Goal: Task Accomplishment & Management: Complete application form

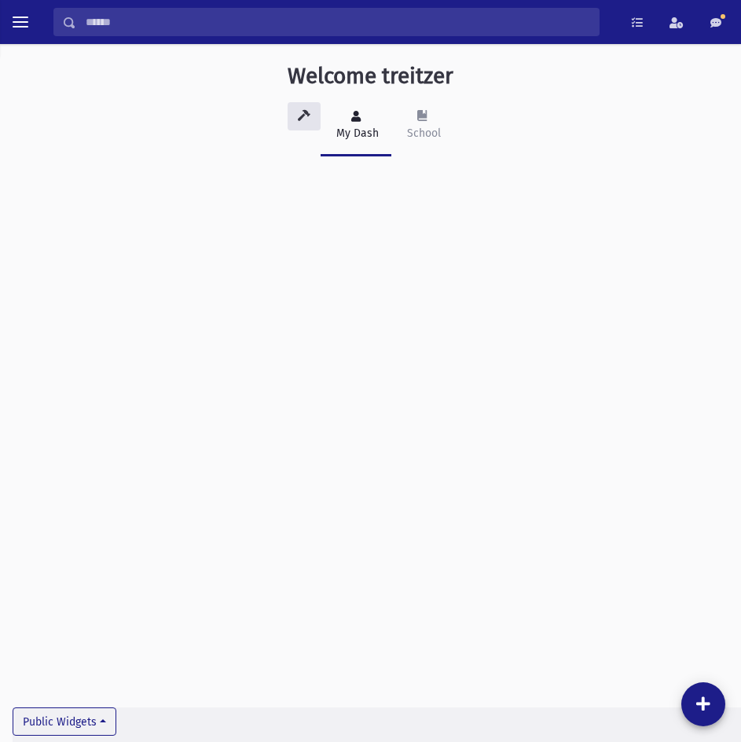
click at [218, 23] on input "Search" at bounding box center [337, 22] width 523 height 28
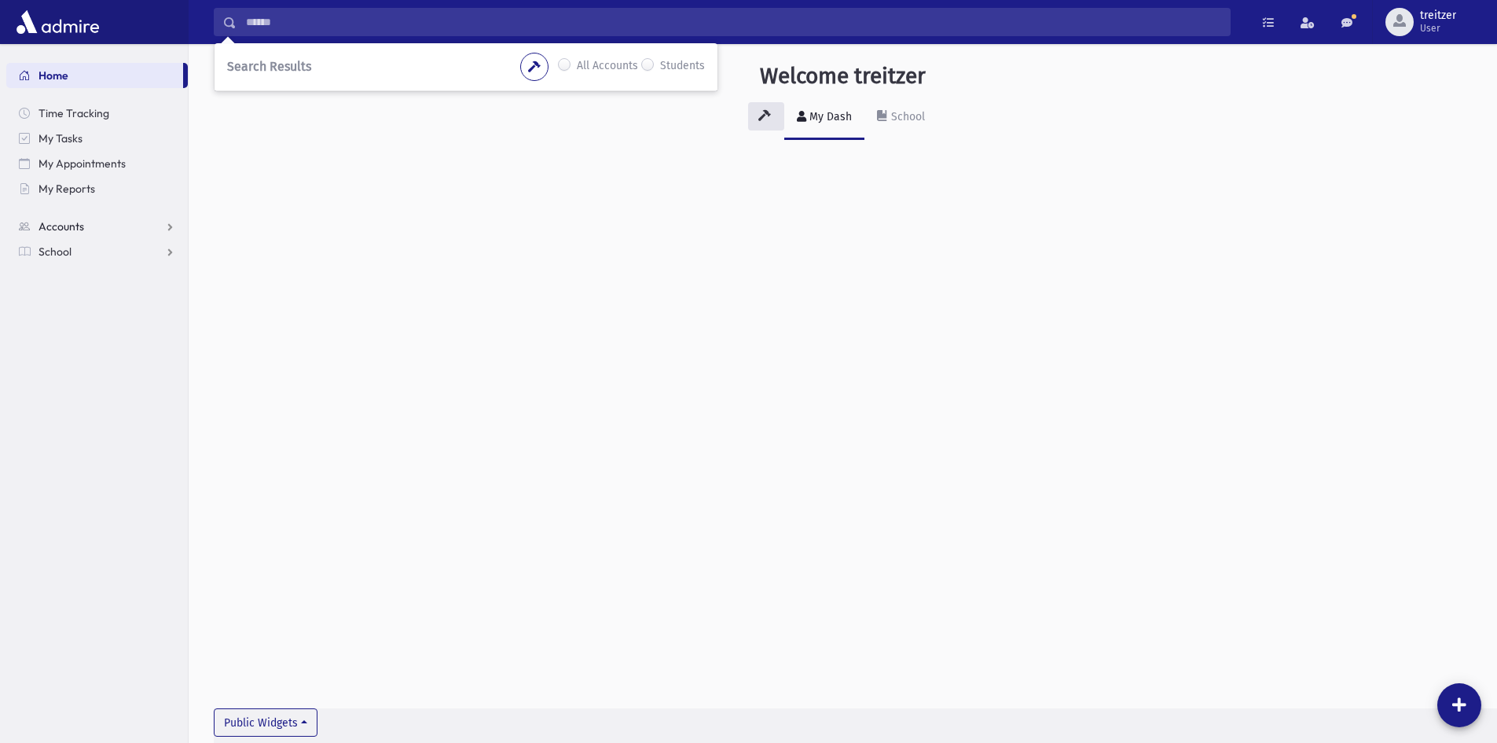
click at [68, 229] on span "Accounts" at bounding box center [62, 226] width 46 height 14
click at [69, 302] on span "School" at bounding box center [55, 302] width 33 height 14
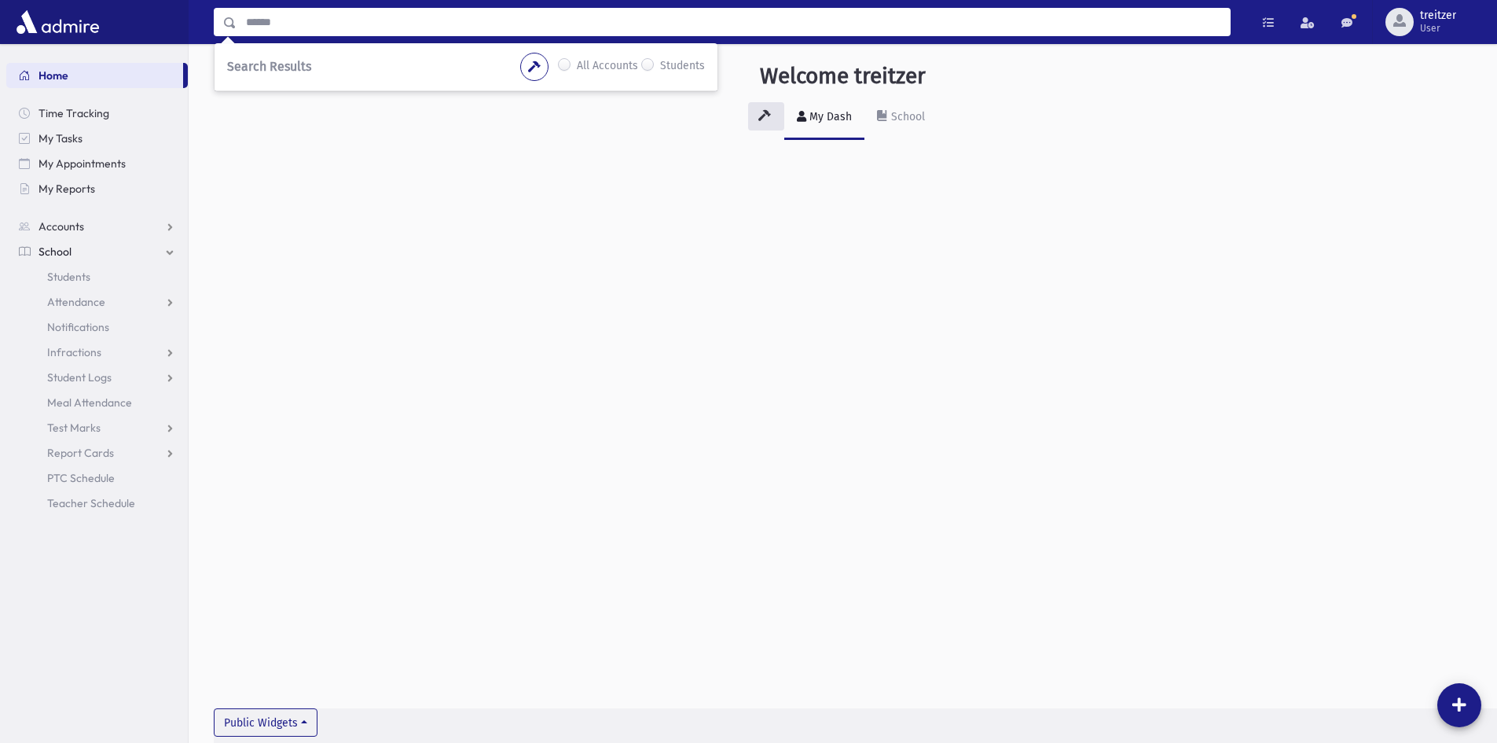
click at [252, 24] on input "Search" at bounding box center [733, 22] width 993 height 28
type input "******"
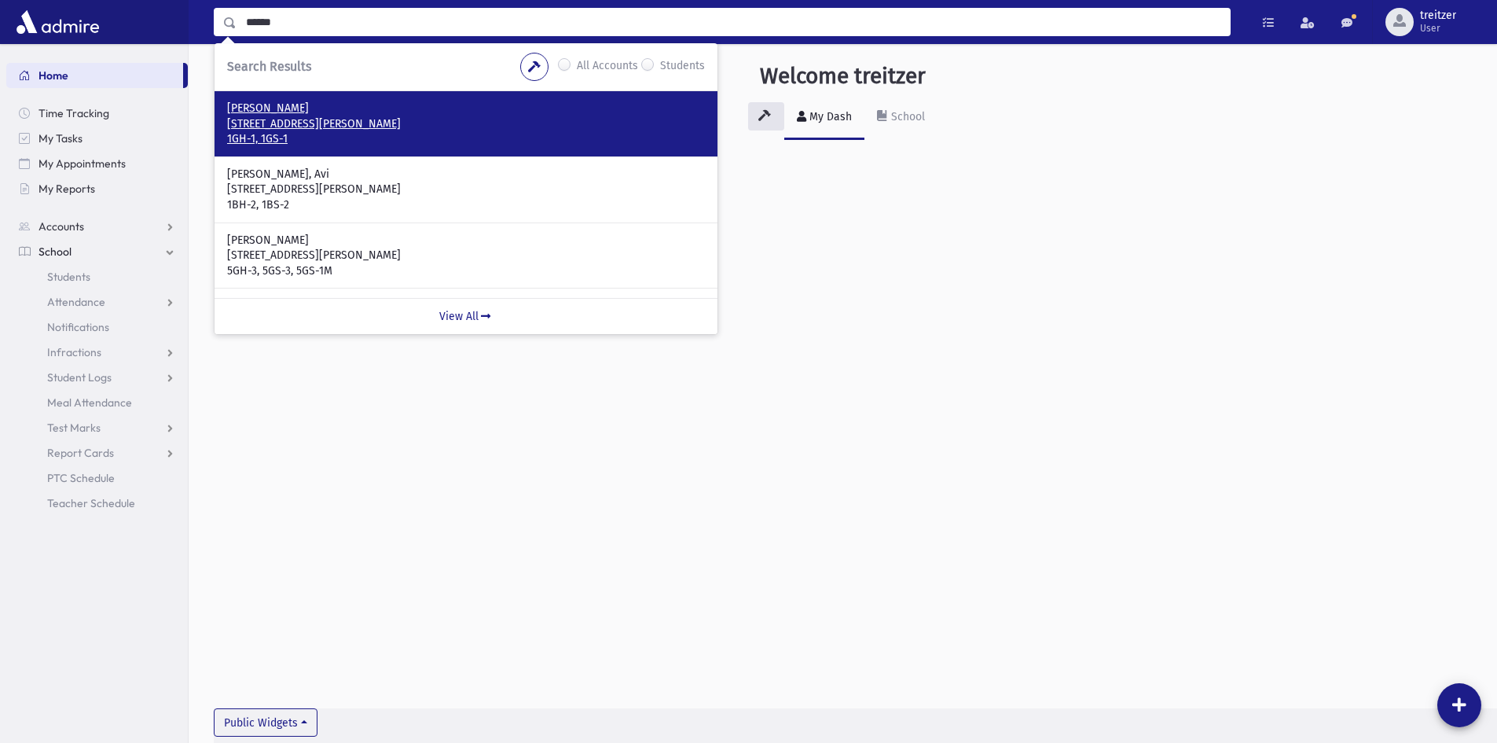
click at [364, 119] on p "4 Gladys Dr Spring Valley, NY 10977-6025" at bounding box center [466, 124] width 478 height 16
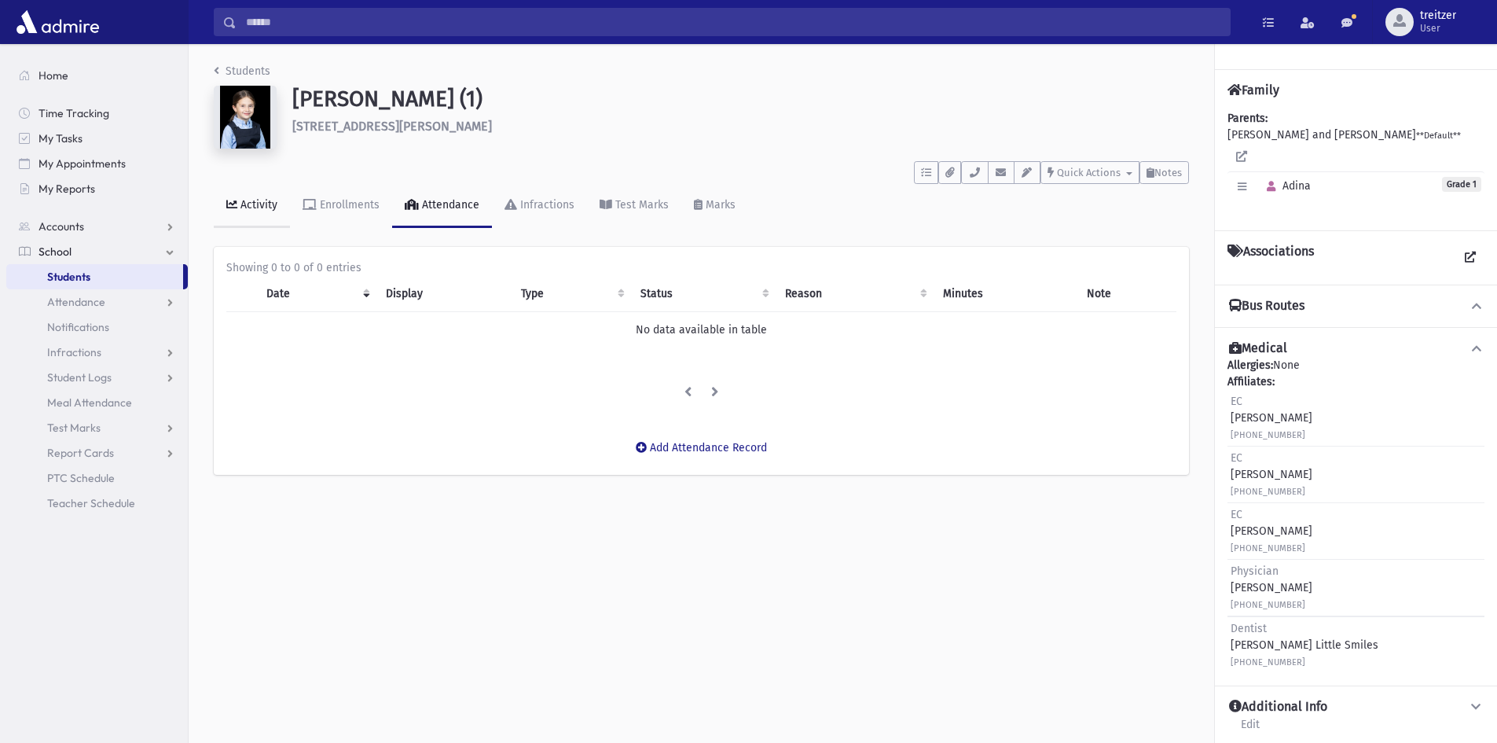
click at [267, 220] on link "Activity" at bounding box center [252, 206] width 76 height 44
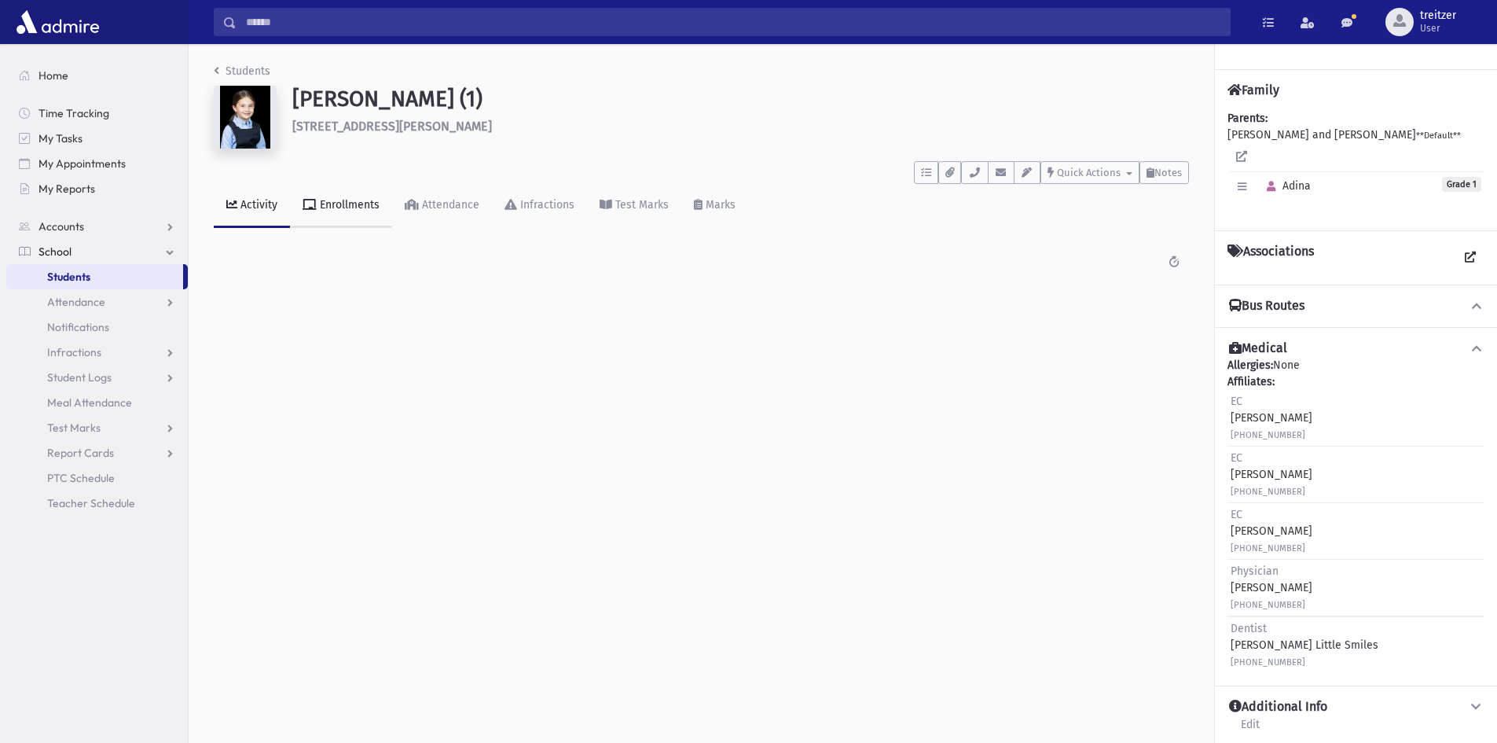
click at [345, 218] on link "Enrollments" at bounding box center [341, 206] width 102 height 44
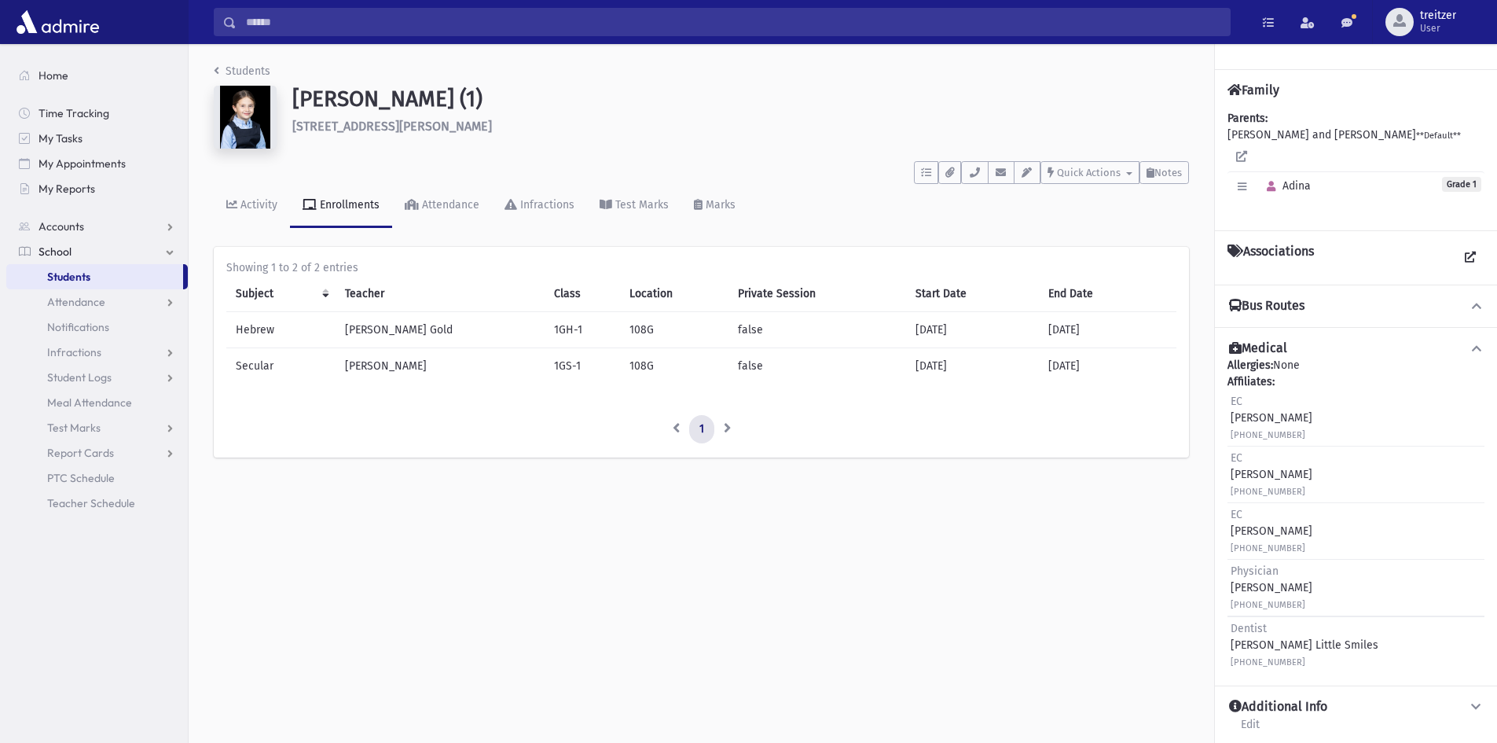
click at [310, 28] on input "Search" at bounding box center [733, 22] width 993 height 28
click at [452, 207] on div "Attendance" at bounding box center [449, 204] width 61 height 13
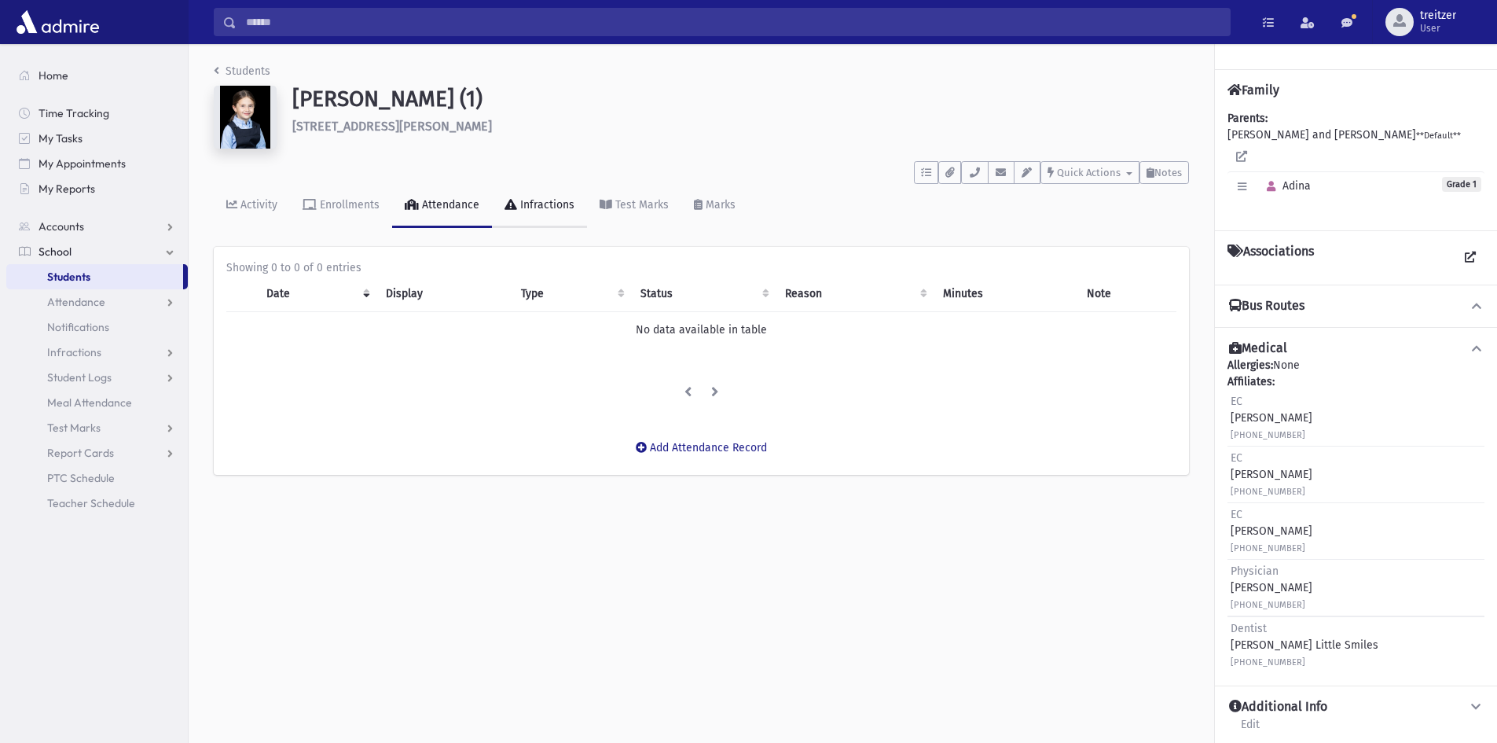
click at [552, 214] on link "Infractions" at bounding box center [539, 206] width 95 height 44
click at [640, 201] on div "Test Marks" at bounding box center [640, 204] width 57 height 13
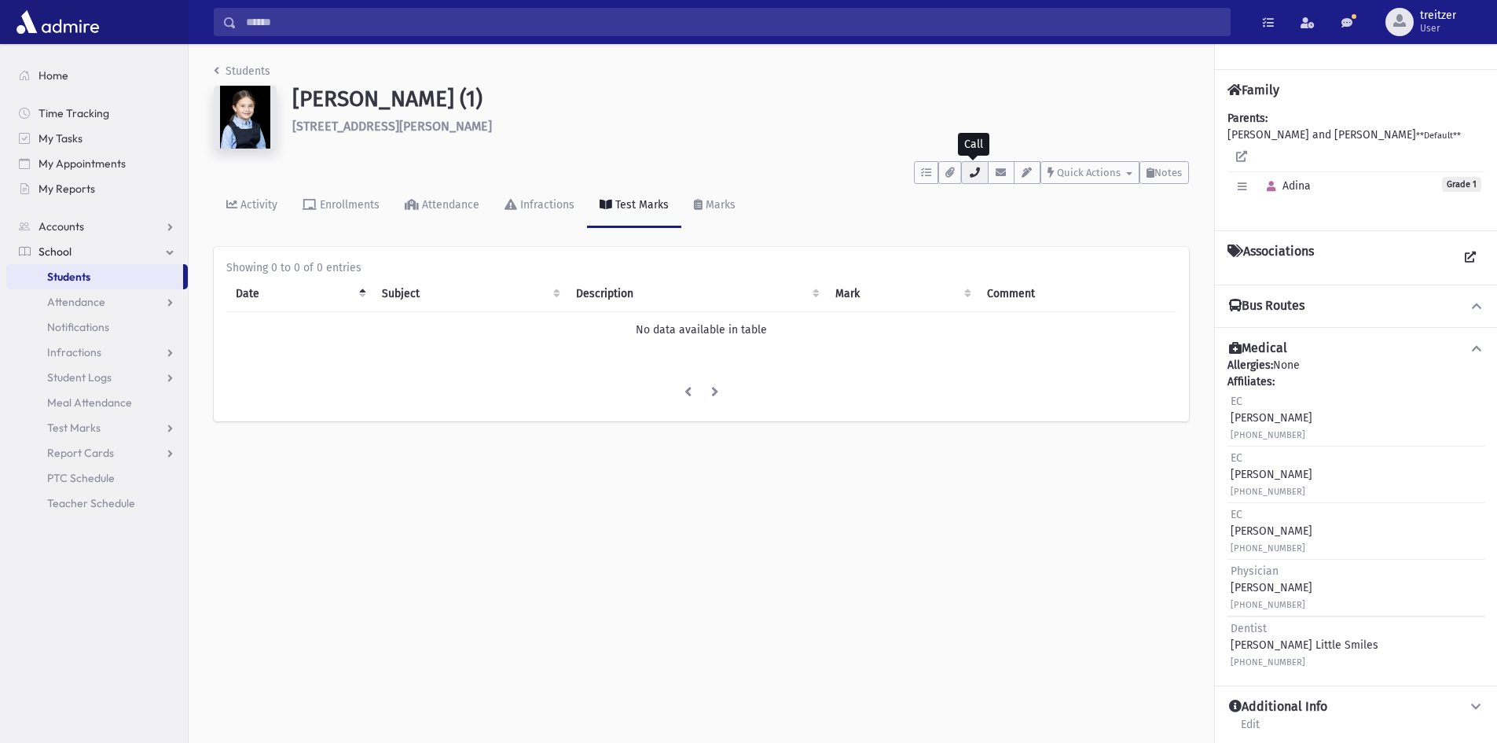
click at [973, 175] on icon "button" at bounding box center [974, 172] width 13 height 10
click at [996, 167] on icon "button" at bounding box center [1001, 172] width 13 height 10
click at [1029, 177] on icon "button" at bounding box center [1027, 172] width 13 height 10
click at [1057, 176] on span "Quick Actions" at bounding box center [1089, 173] width 64 height 12
click at [847, 134] on div "Schwab, Adina (1) 4 Gladys Dr Spring Valley" at bounding box center [741, 120] width 912 height 69
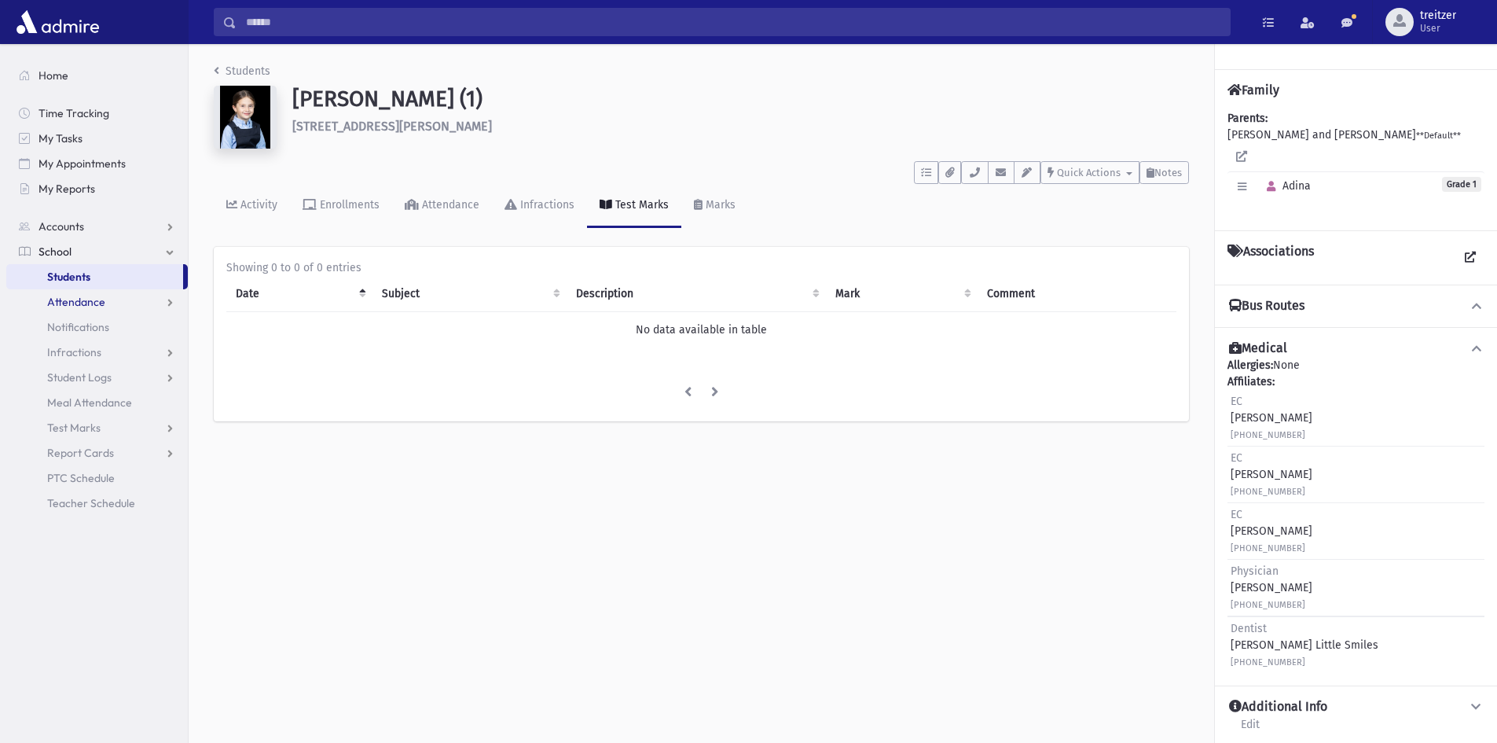
click at [86, 292] on link "Attendance" at bounding box center [97, 301] width 182 height 25
click at [74, 523] on span "Report Cards" at bounding box center [80, 528] width 67 height 14
click at [71, 555] on span "Entry" at bounding box center [73, 553] width 27 height 14
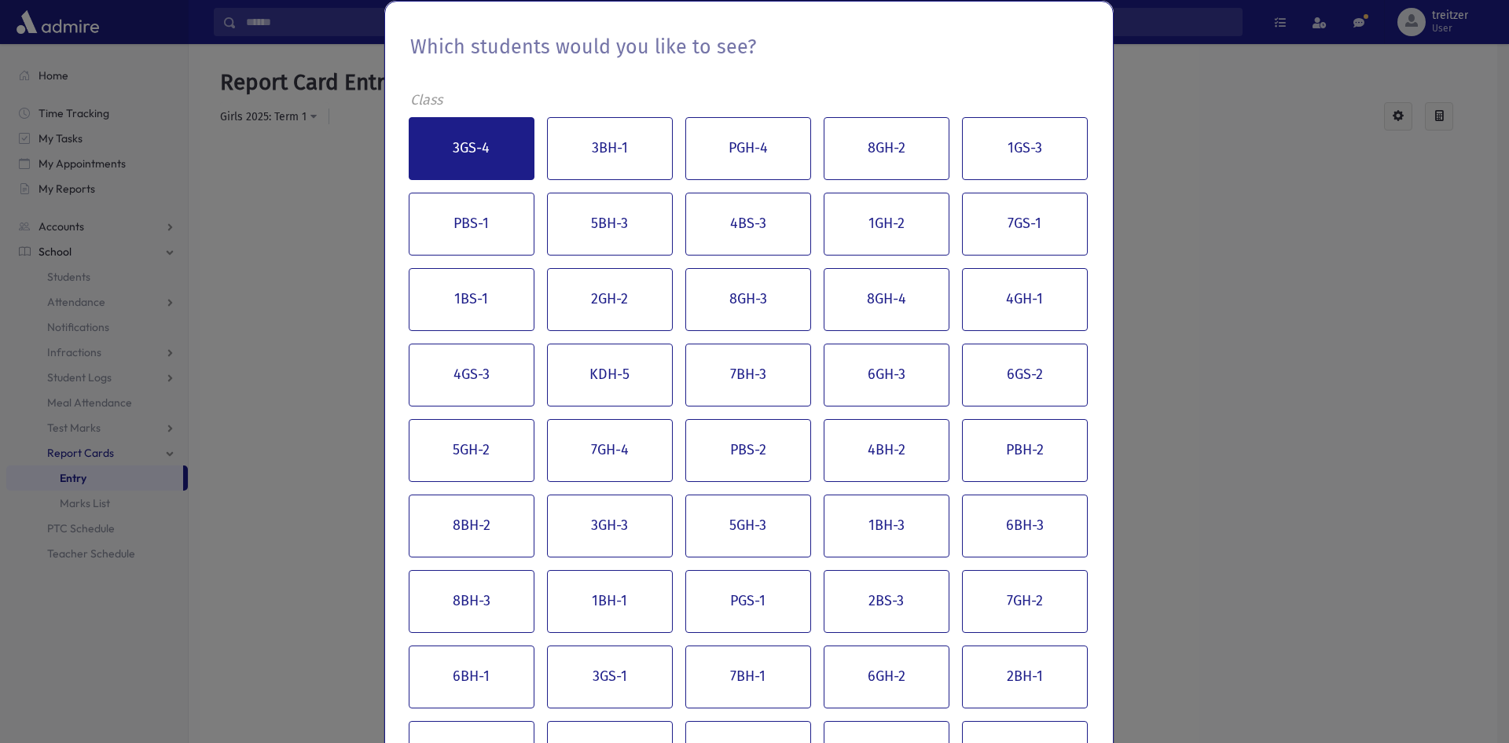
drag, startPoint x: 540, startPoint y: 93, endPoint x: 514, endPoint y: 116, distance: 35.1
click at [490, 134] on button "3GS-4" at bounding box center [472, 148] width 126 height 63
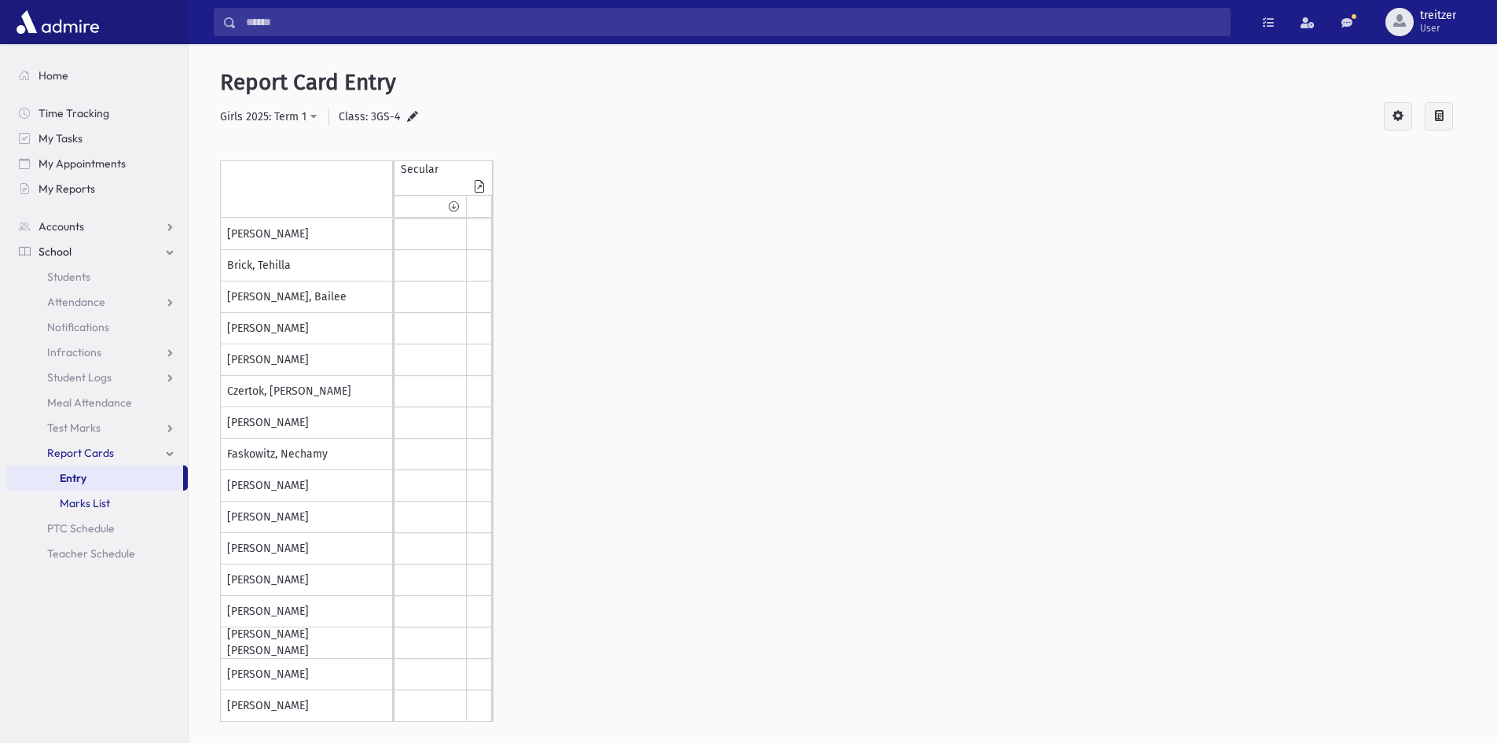
click at [72, 498] on span "Marks List" at bounding box center [85, 503] width 50 height 14
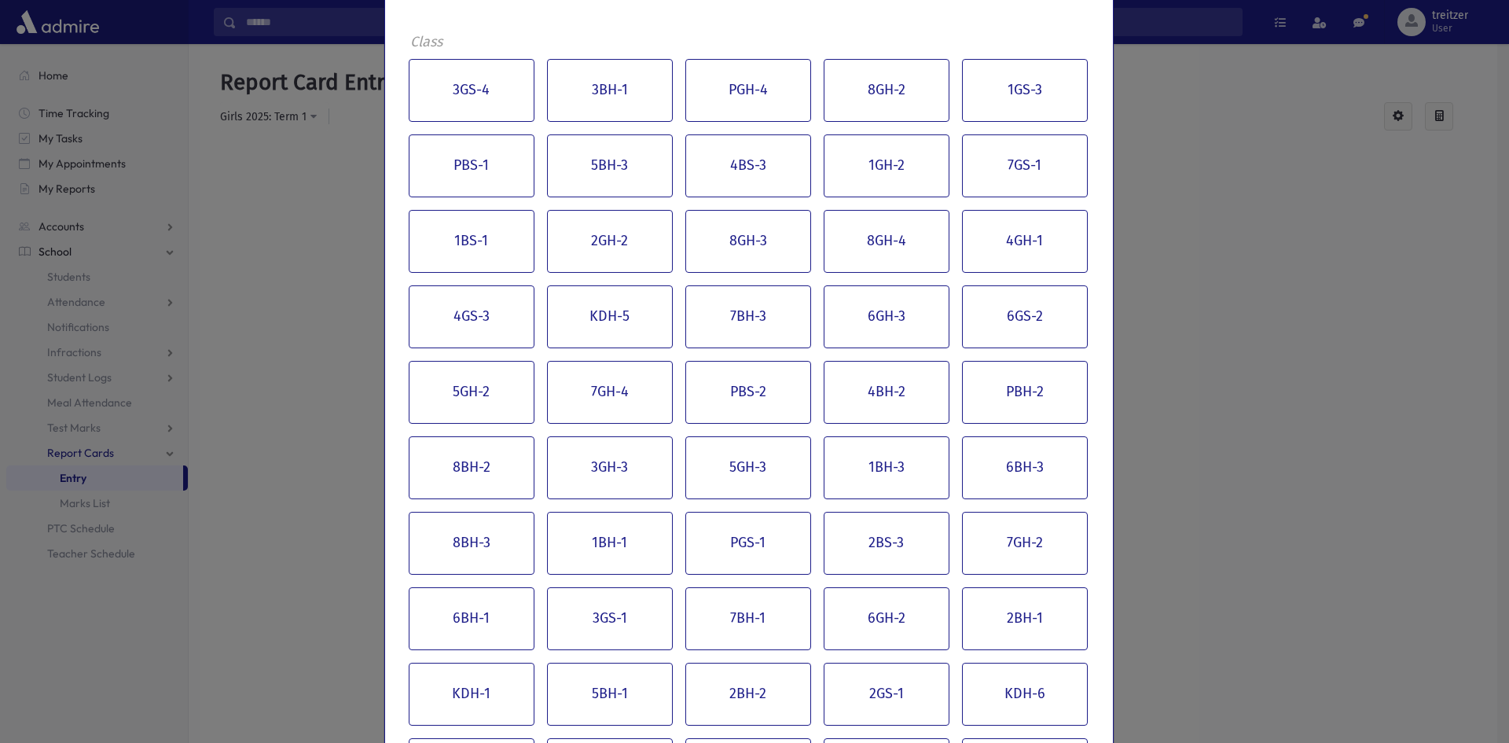
scroll to position [157, 0]
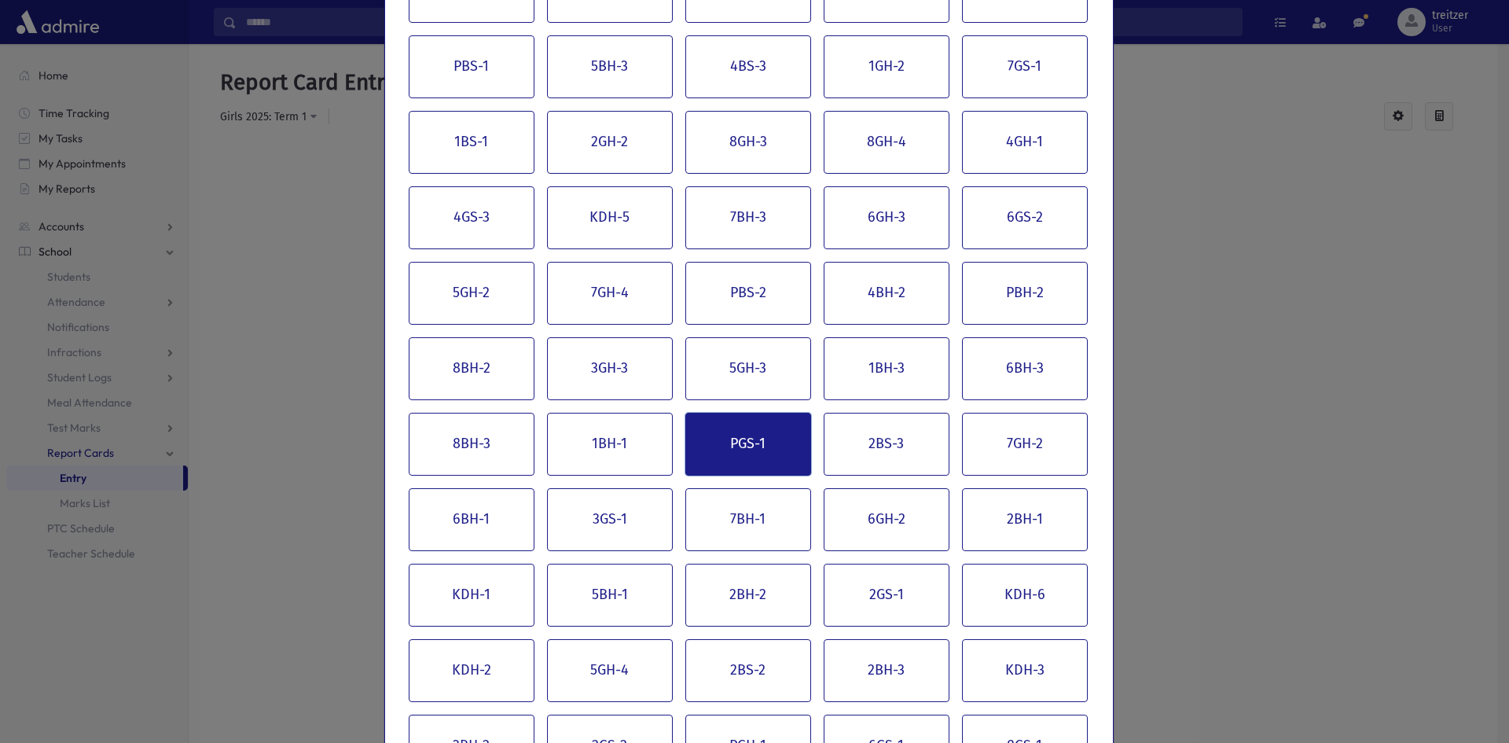
click at [771, 444] on button "PGS-1" at bounding box center [748, 444] width 126 height 63
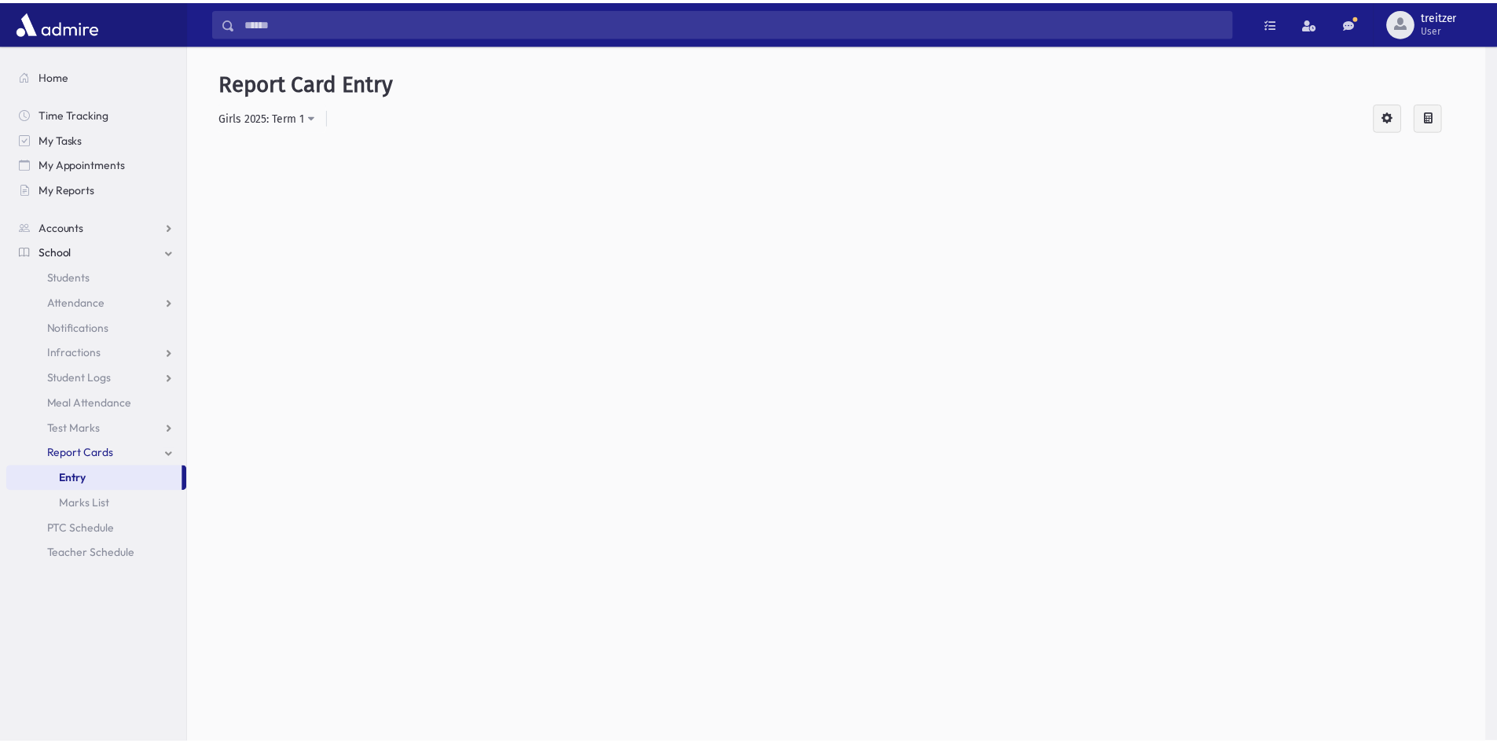
scroll to position [0, 0]
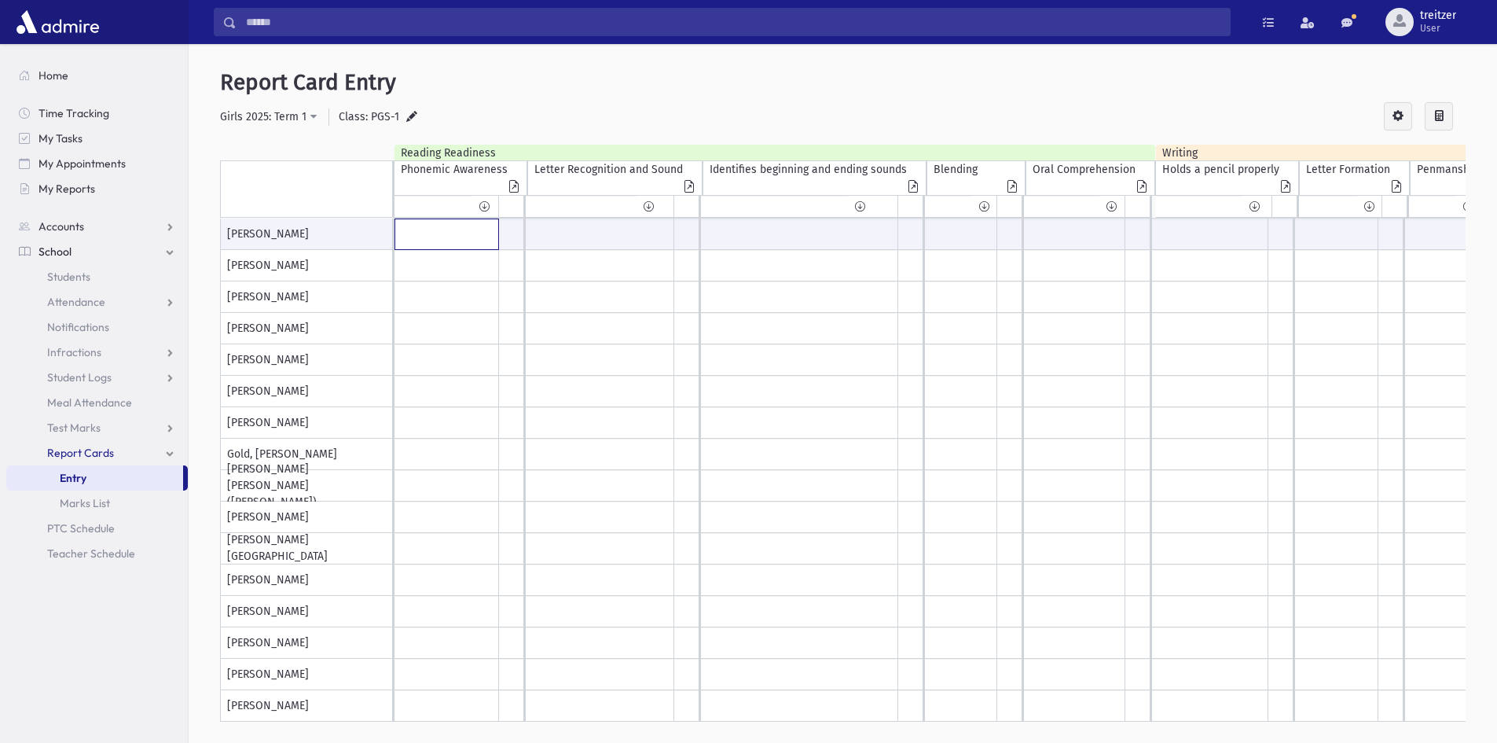
click at [452, 244] on input "text" at bounding box center [446, 234] width 103 height 30
click at [436, 266] on input "text" at bounding box center [446, 265] width 103 height 31
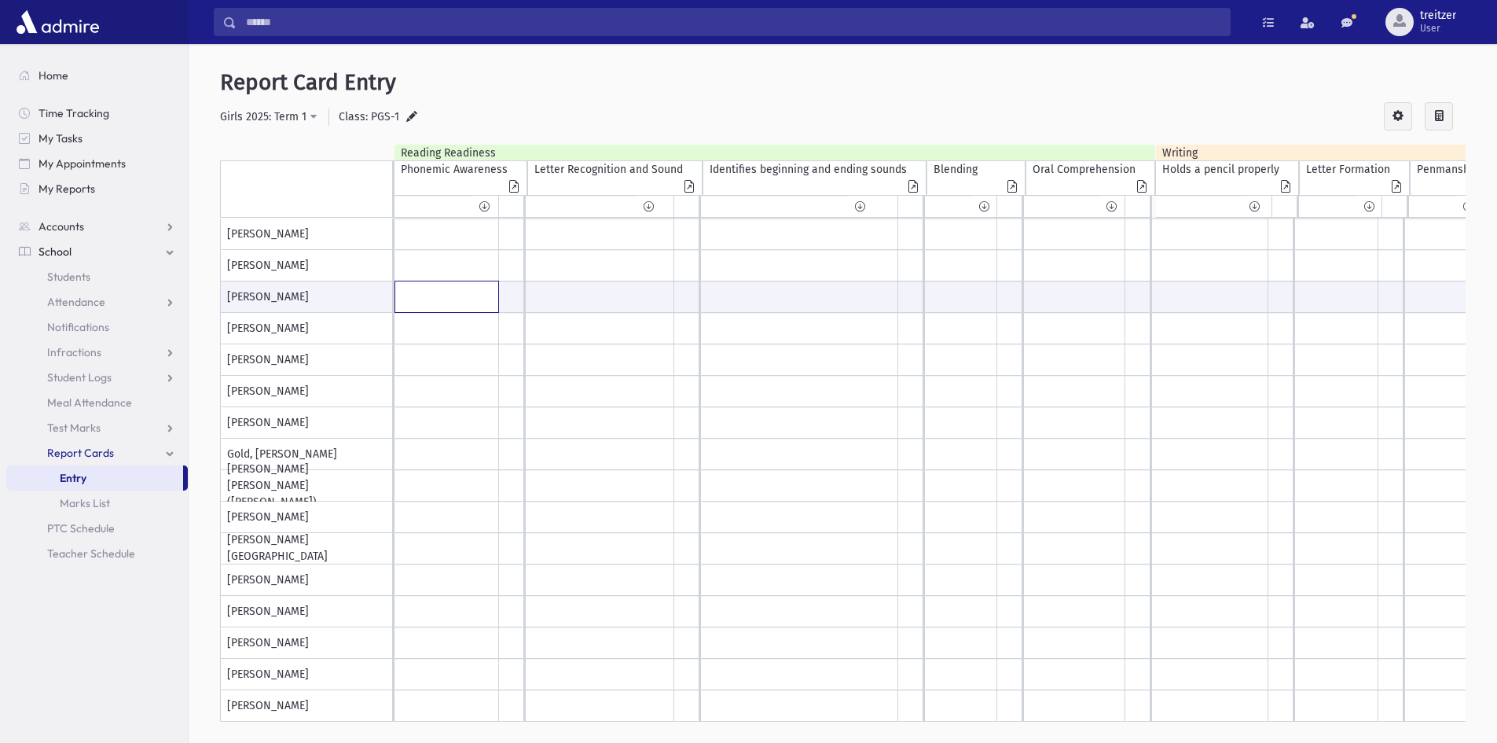
click at [431, 291] on input "text" at bounding box center [446, 296] width 103 height 31
click at [512, 200] on div at bounding box center [511, 206] width 24 height 21
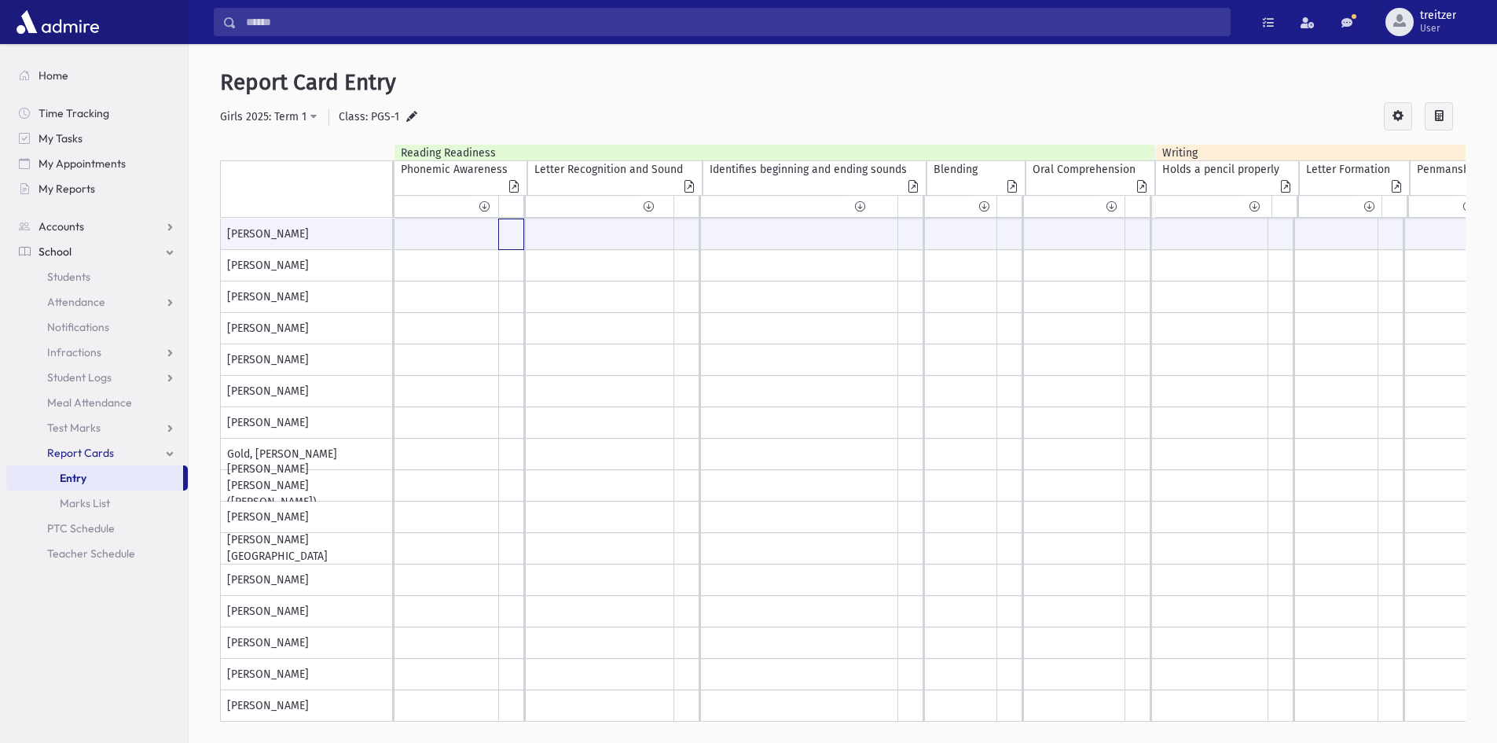
click at [509, 235] on input "text" at bounding box center [511, 234] width 24 height 30
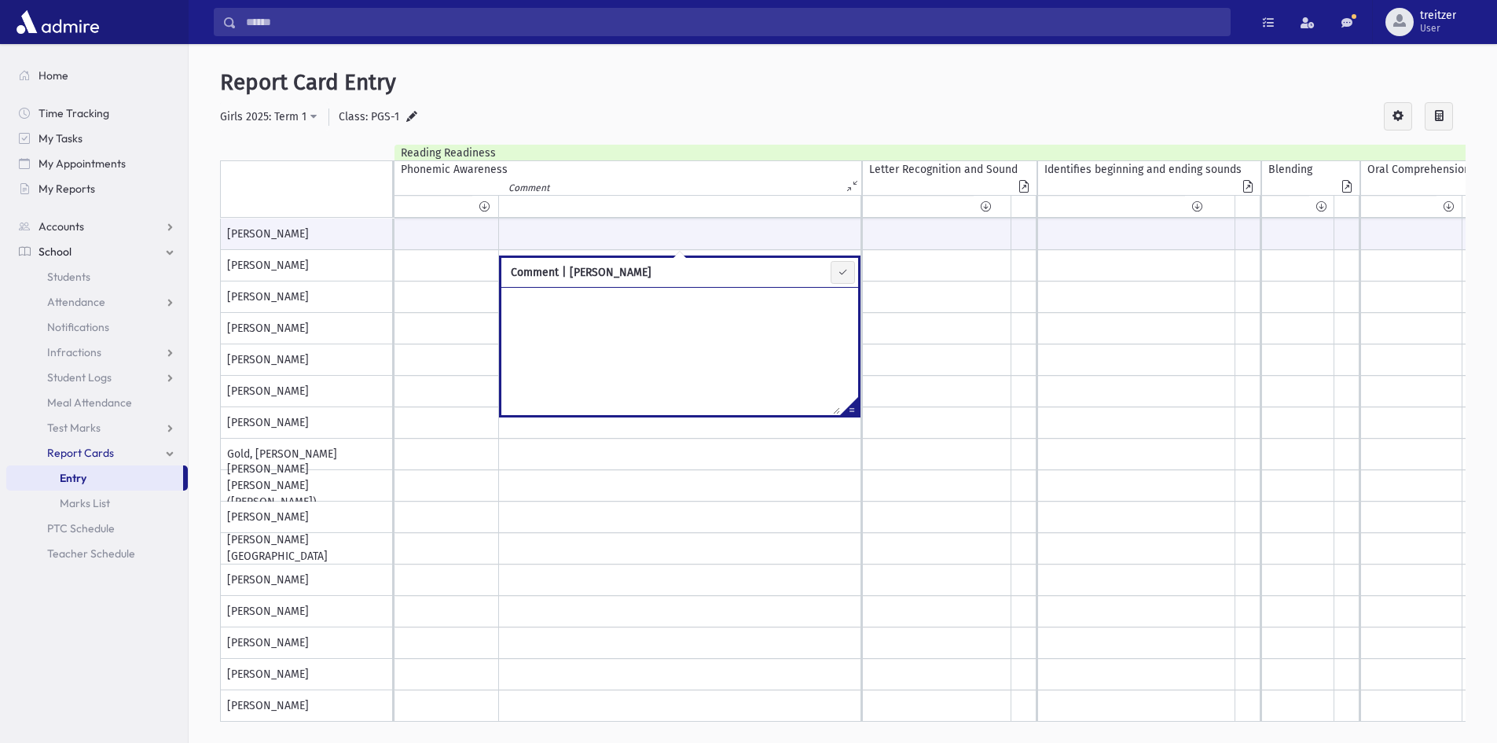
click at [101, 449] on span "Report Cards" at bounding box center [80, 453] width 67 height 14
click at [101, 477] on span "PTC Schedule" at bounding box center [81, 478] width 68 height 14
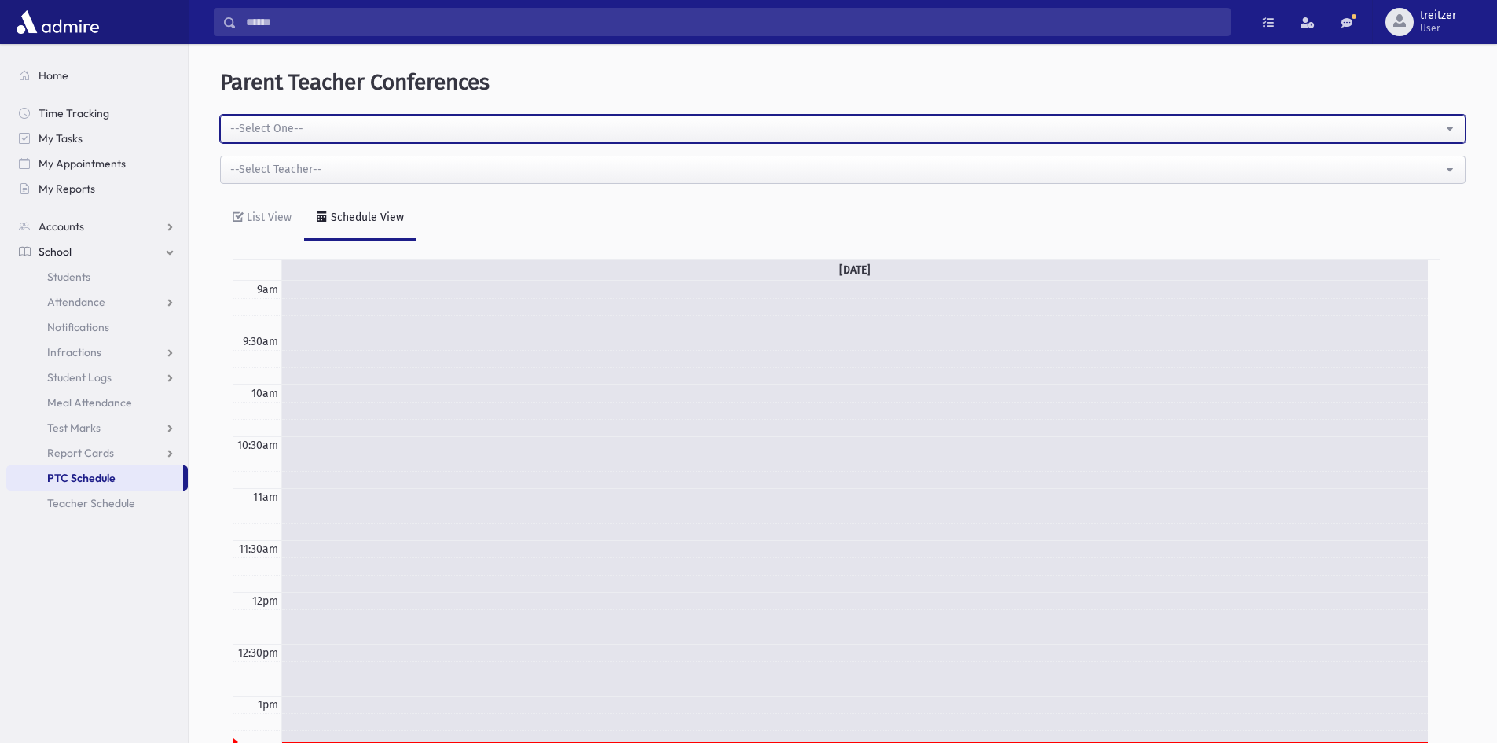
click at [294, 123] on div "--Select One--" at bounding box center [836, 128] width 1213 height 17
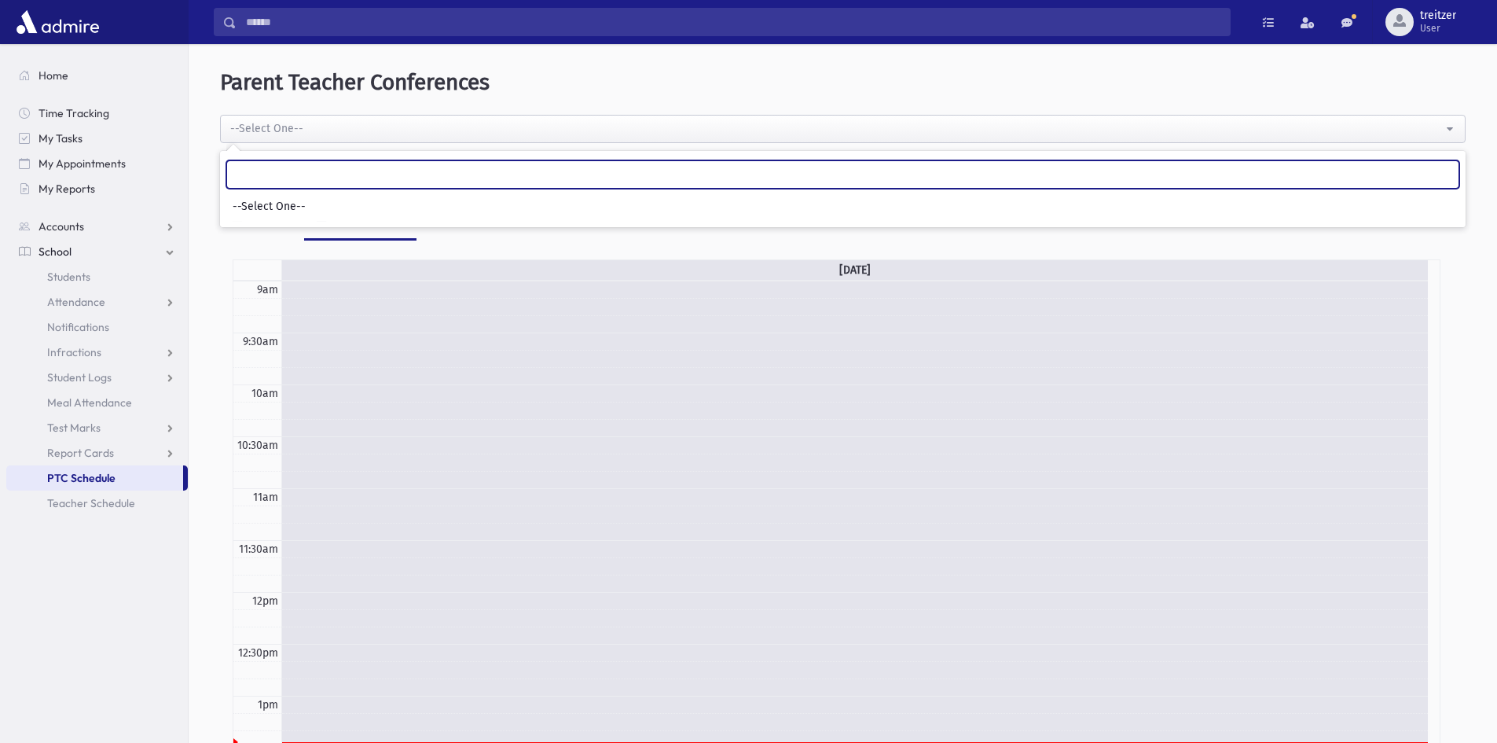
click at [282, 175] on input "Search" at bounding box center [842, 174] width 1233 height 28
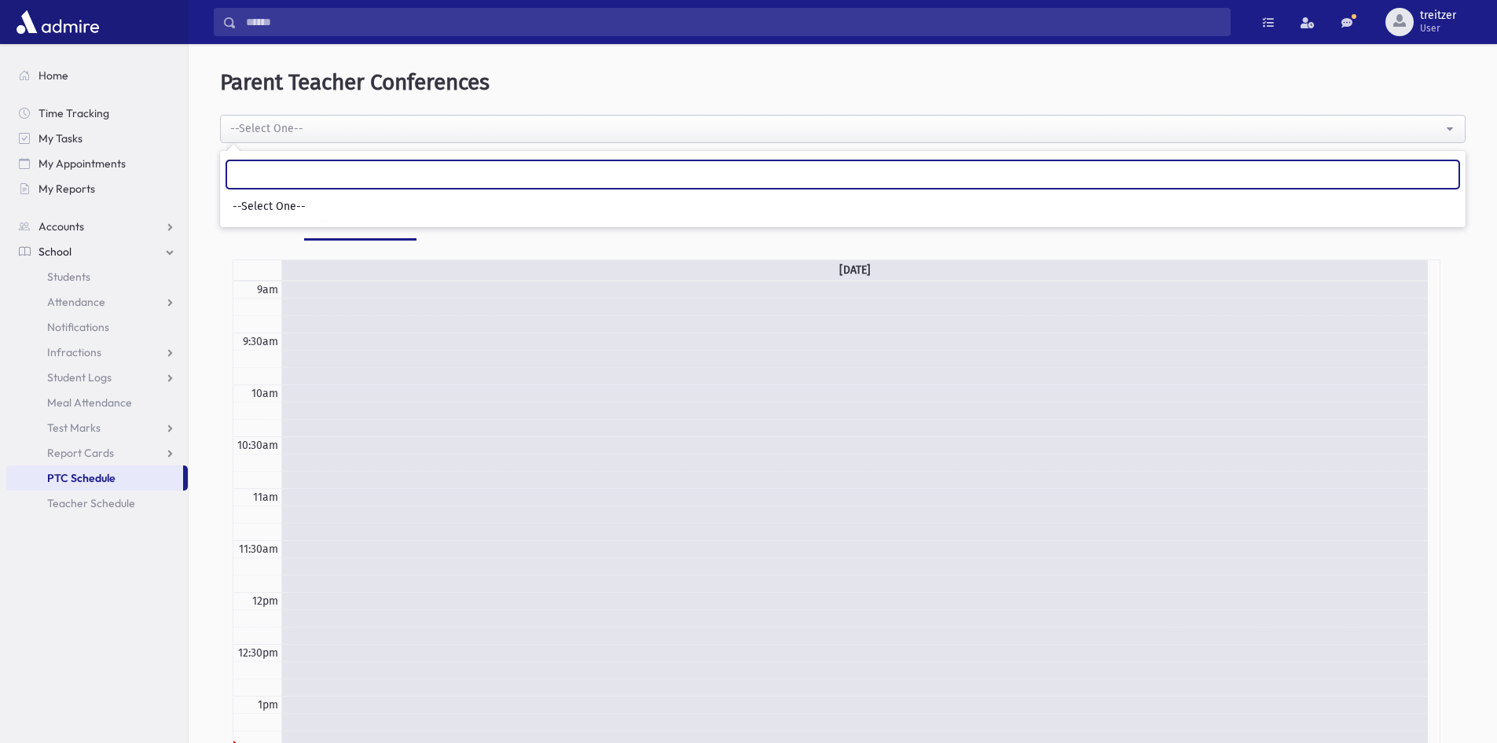
click at [294, 178] on input "Search" at bounding box center [842, 174] width 1233 height 28
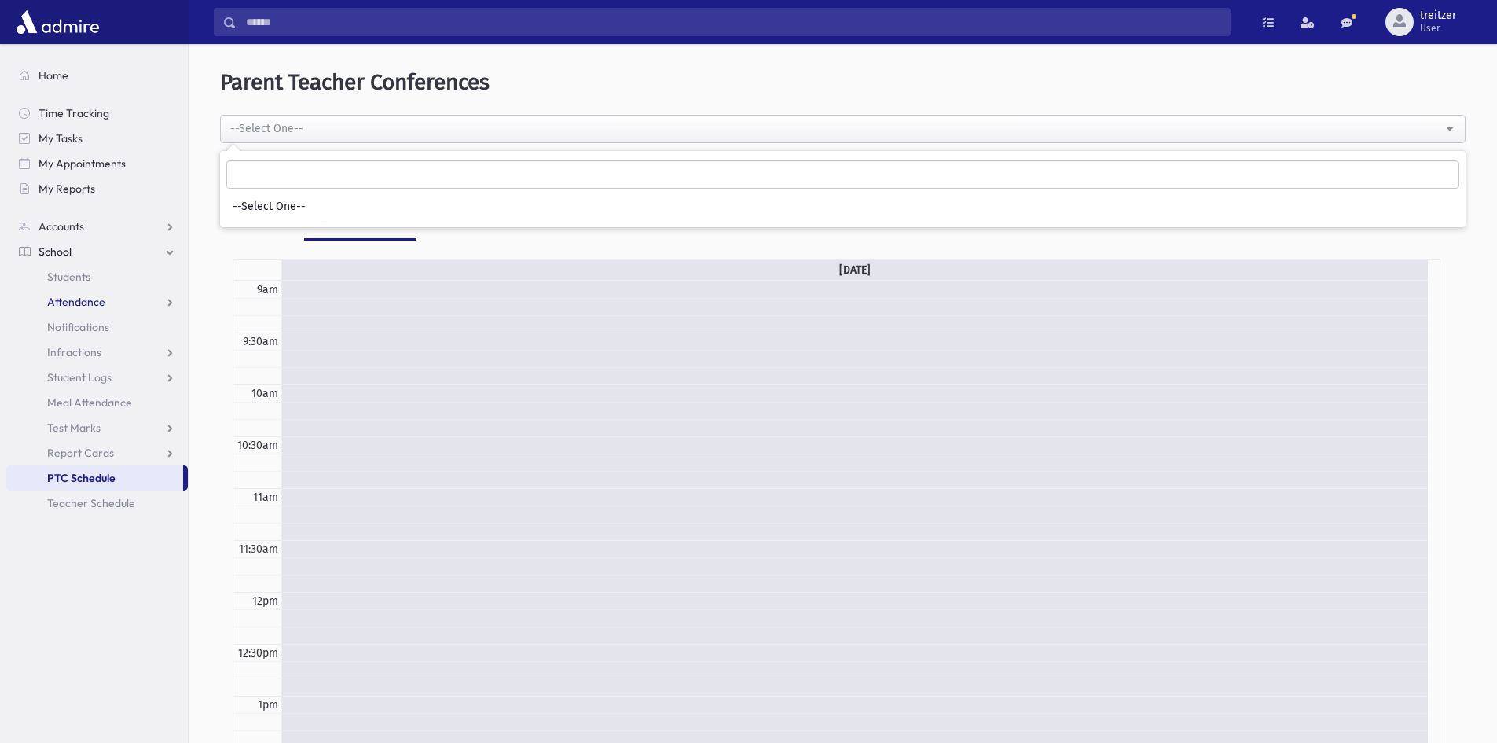
click at [63, 309] on link "Attendance" at bounding box center [97, 301] width 182 height 25
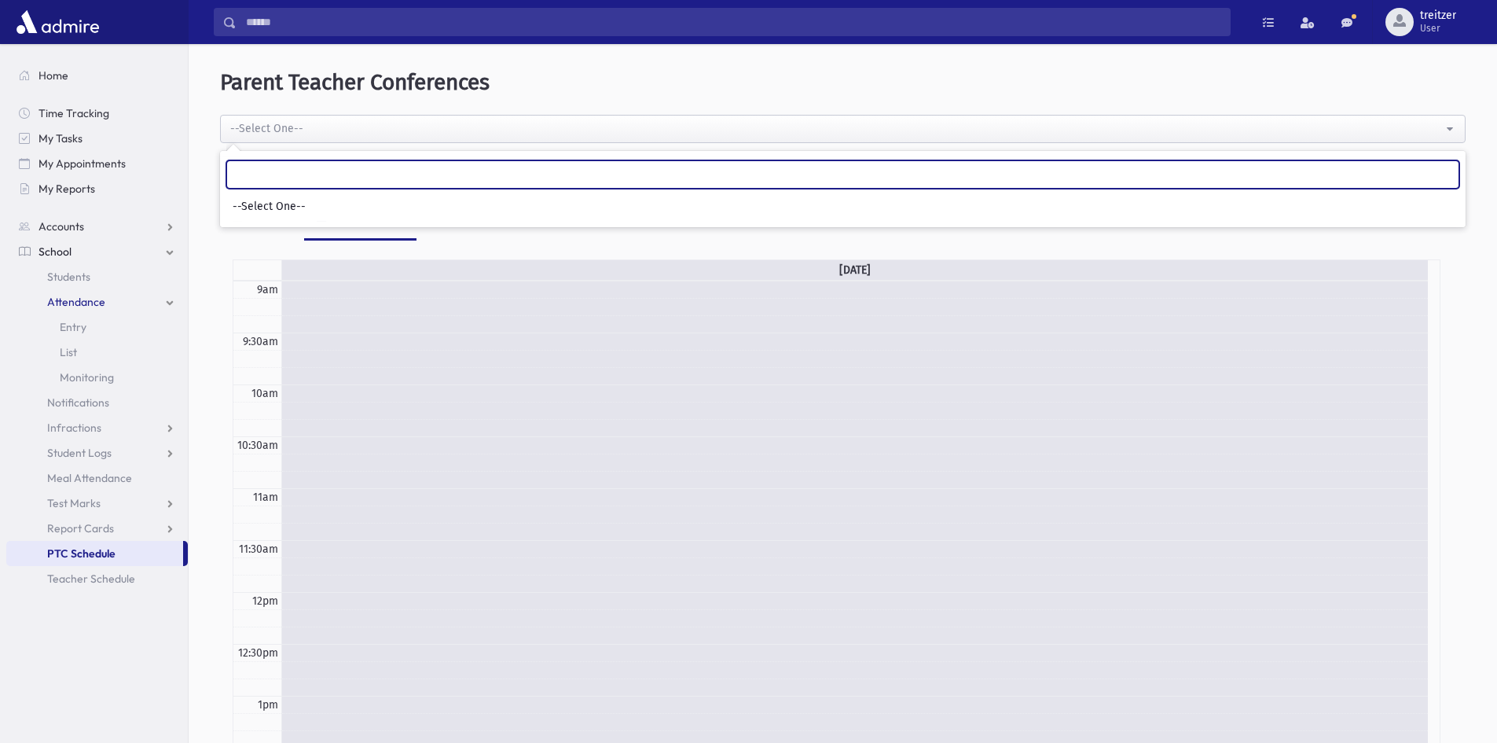
click at [300, 176] on input "Search" at bounding box center [842, 174] width 1233 height 28
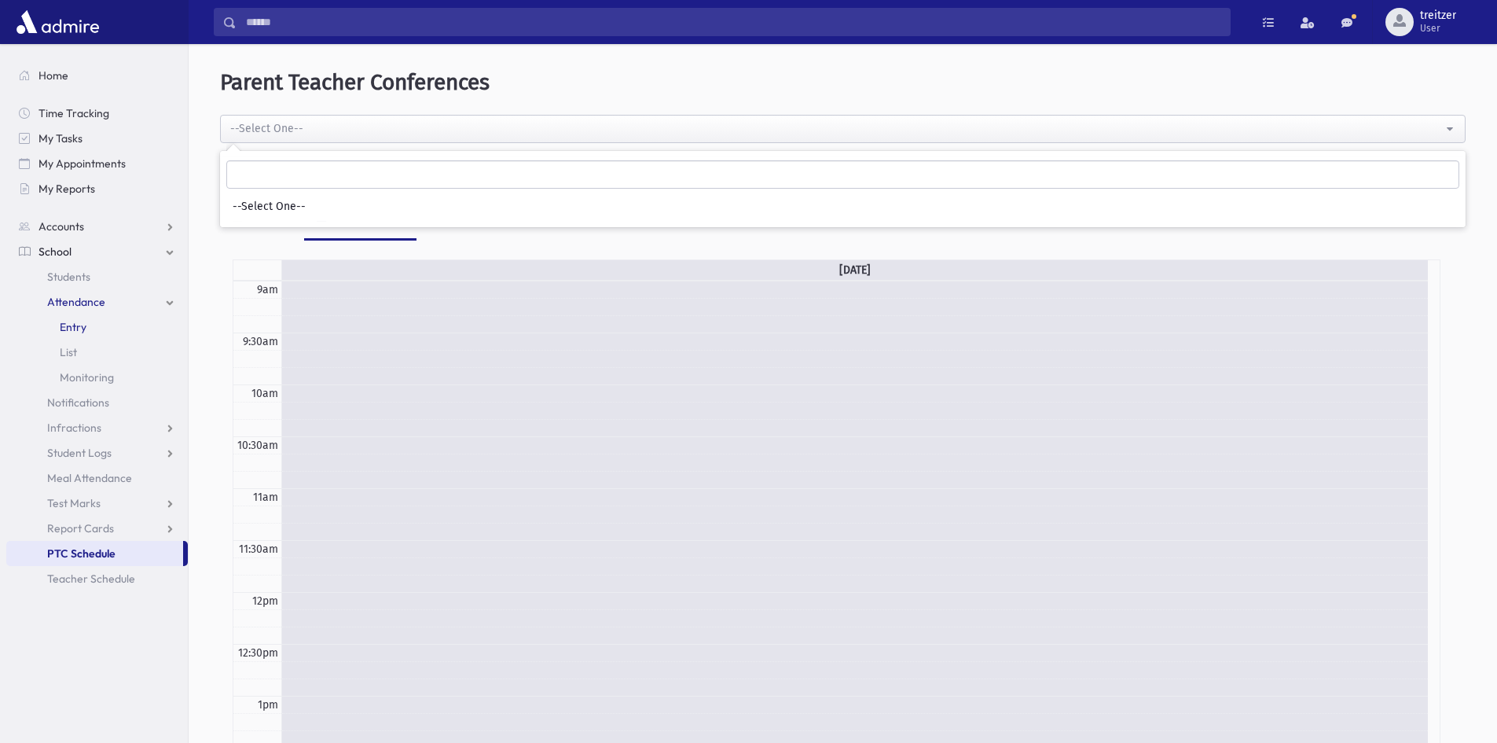
click at [73, 325] on span "Entry" at bounding box center [73, 327] width 27 height 14
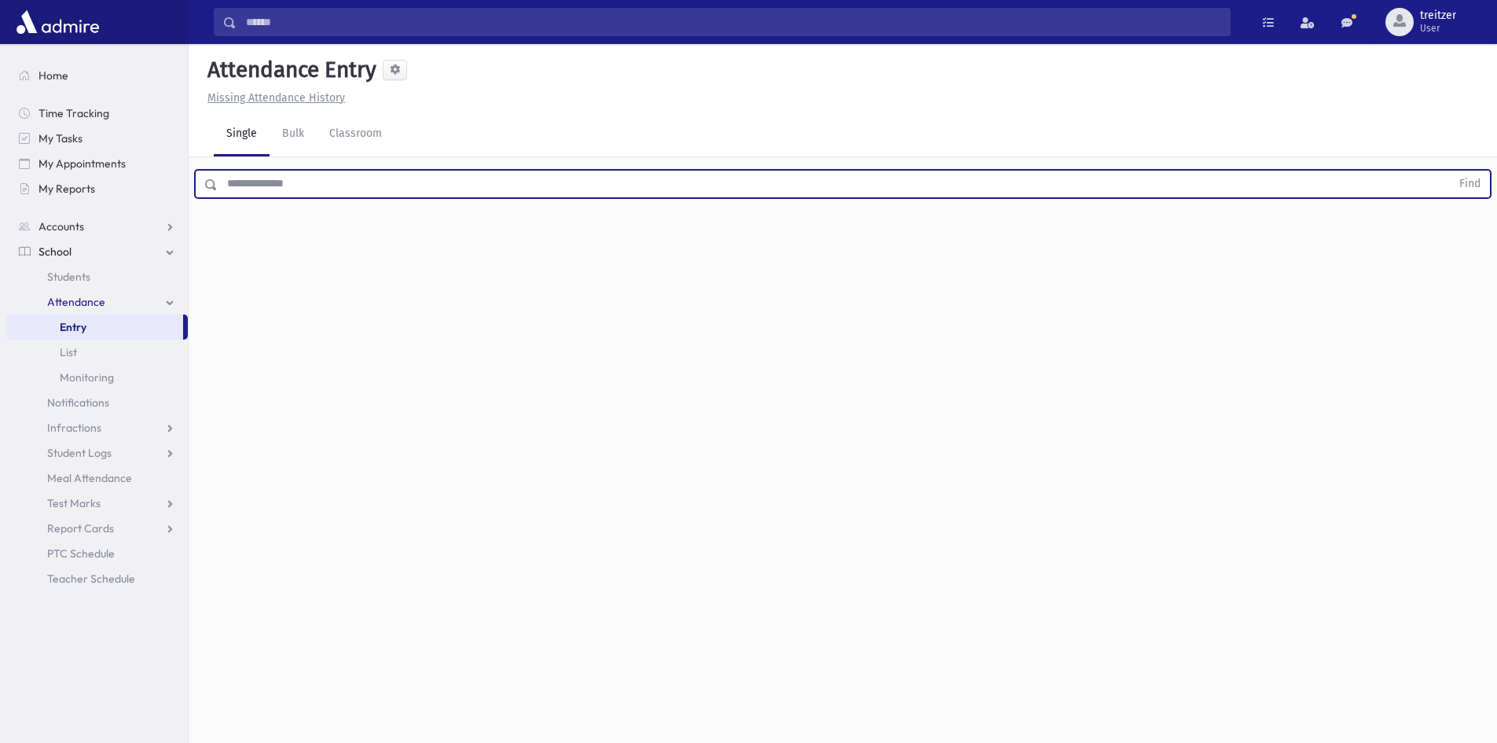
click at [255, 179] on input "text" at bounding box center [834, 184] width 1233 height 28
type input "*"
type input "*********"
click at [1450, 171] on button "Find" at bounding box center [1470, 184] width 40 height 27
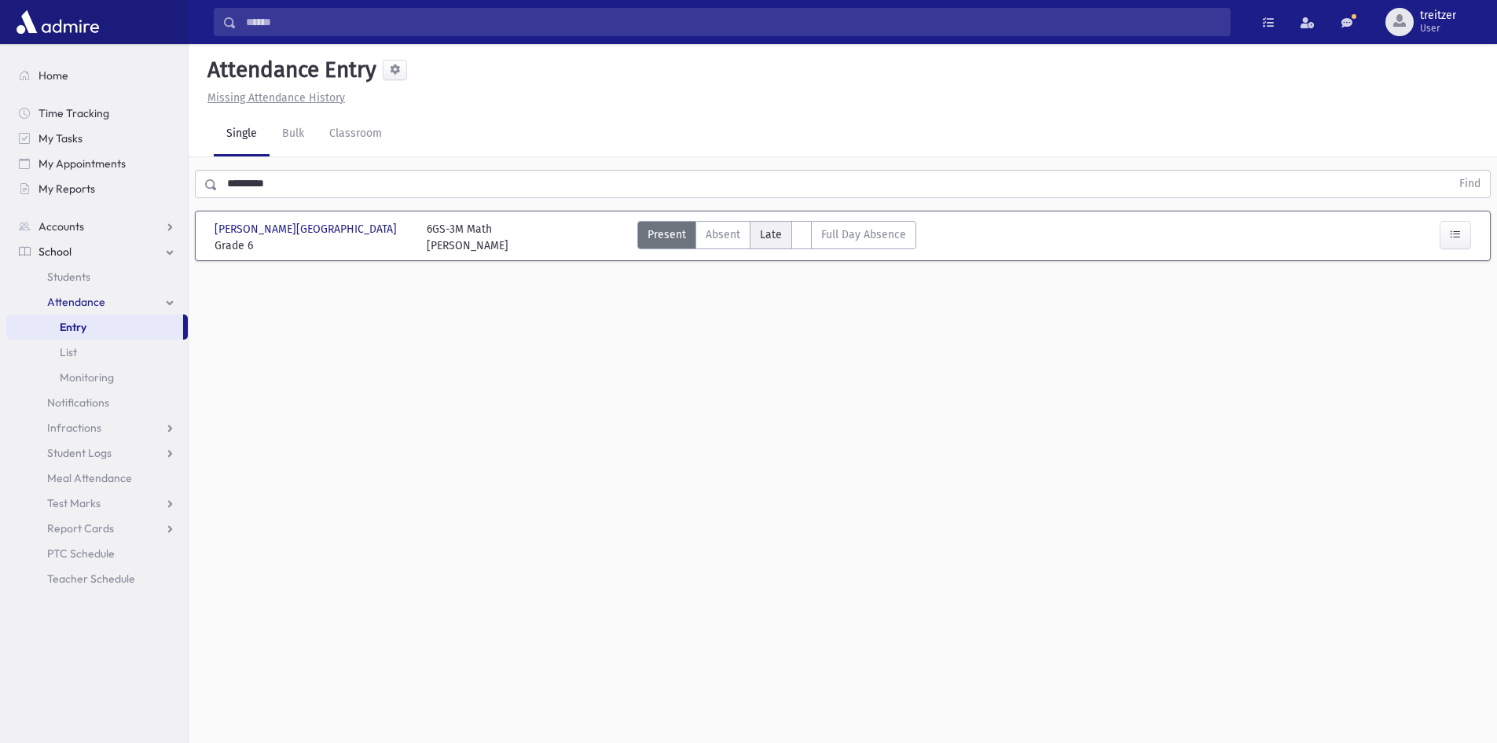
click at [768, 231] on span "Late" at bounding box center [771, 234] width 22 height 17
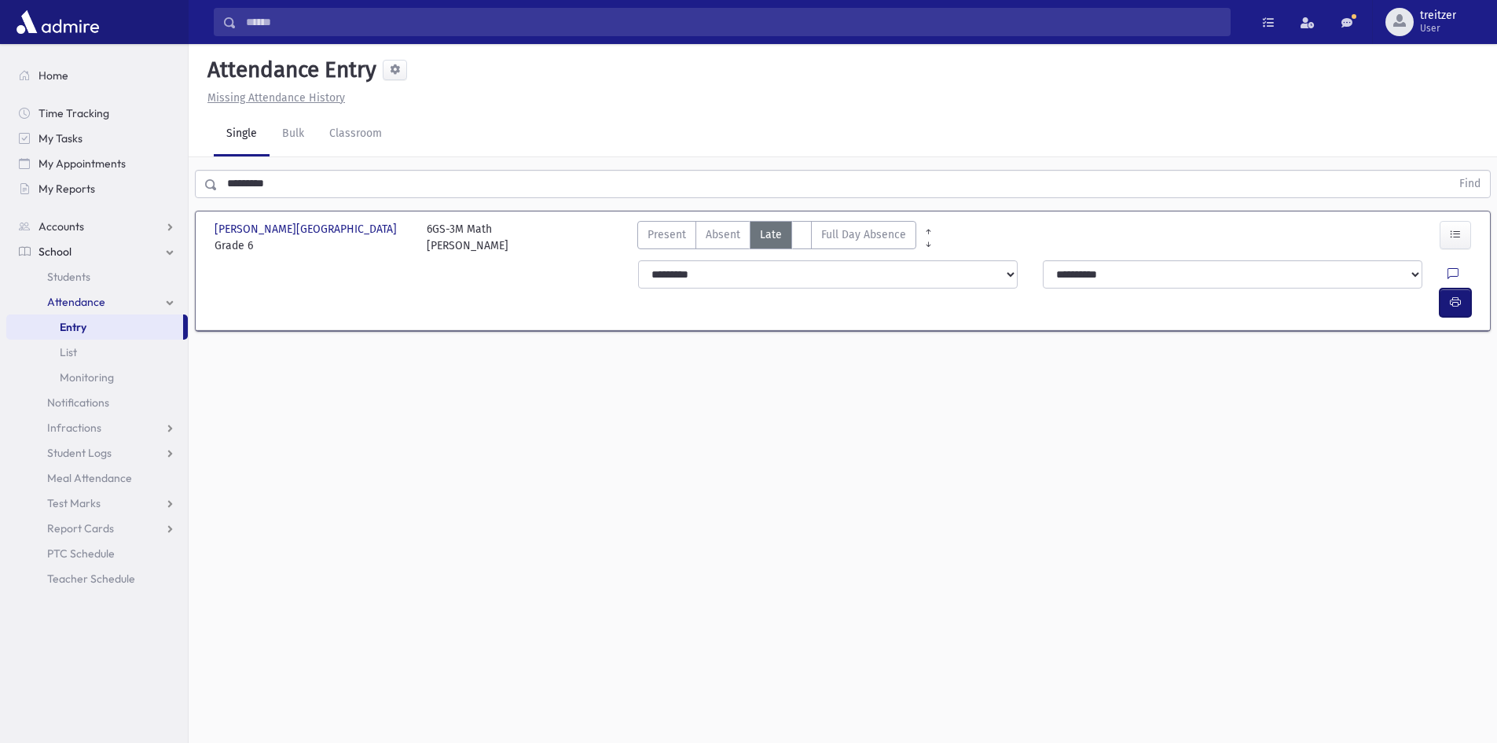
click at [1461, 288] on button "button" at bounding box center [1455, 302] width 31 height 28
click at [642, 239] on label "Present P" at bounding box center [666, 235] width 59 height 28
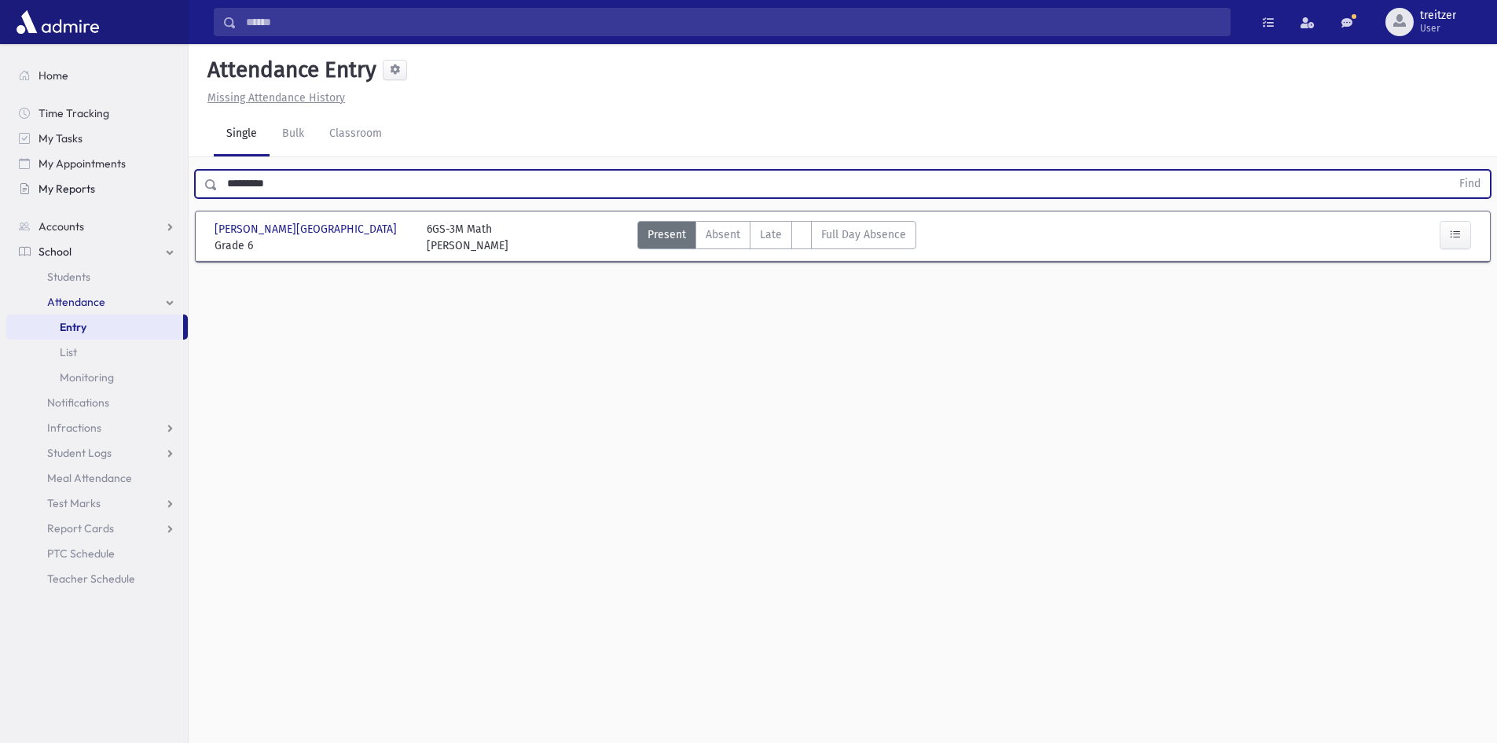
drag, startPoint x: 369, startPoint y: 185, endPoint x: 167, endPoint y: 197, distance: 202.4
click at [167, 197] on div "Search Results All Accounts" at bounding box center [748, 389] width 1497 height 778
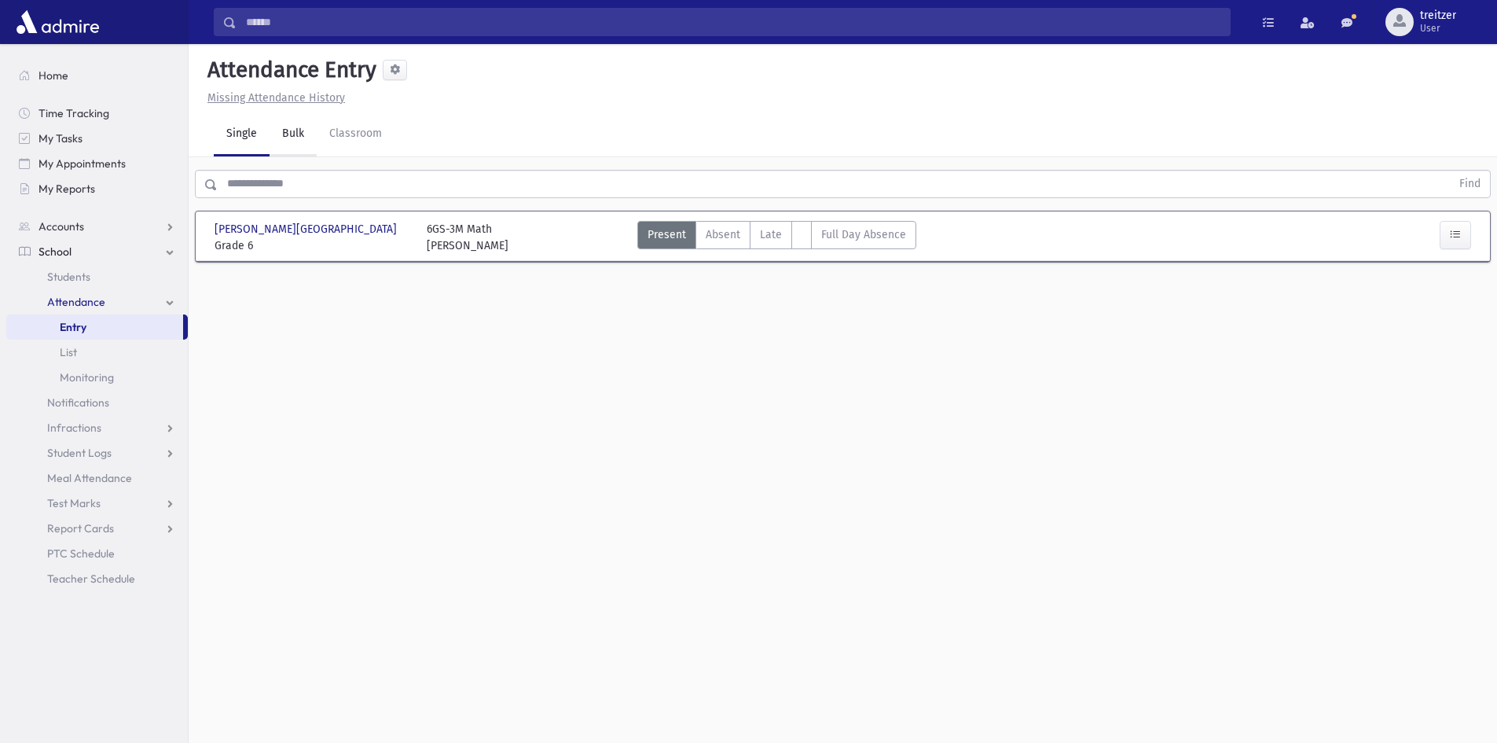
click at [290, 156] on link "Bulk" at bounding box center [293, 134] width 47 height 44
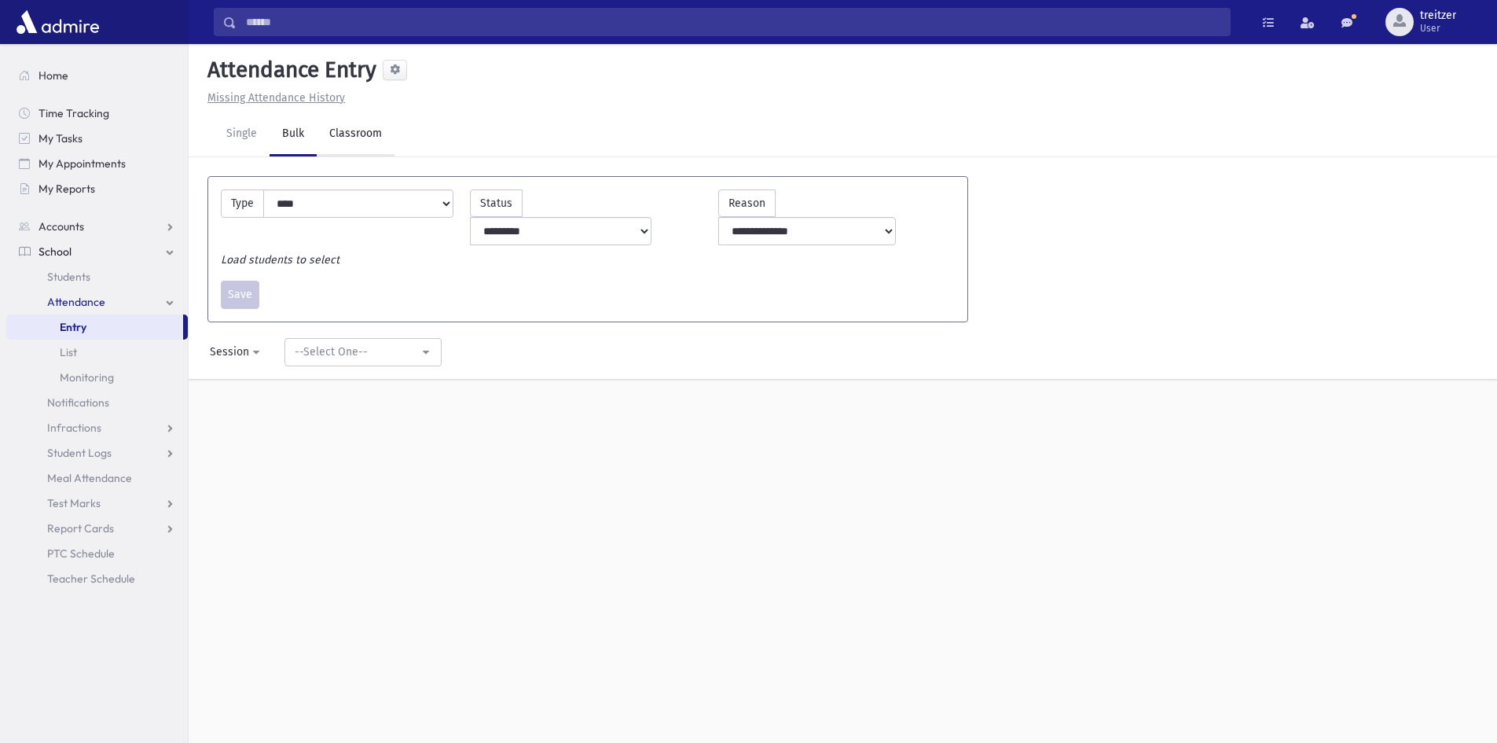
click at [326, 146] on link "Classroom" at bounding box center [356, 134] width 78 height 44
click at [263, 146] on link "Single" at bounding box center [242, 134] width 56 height 44
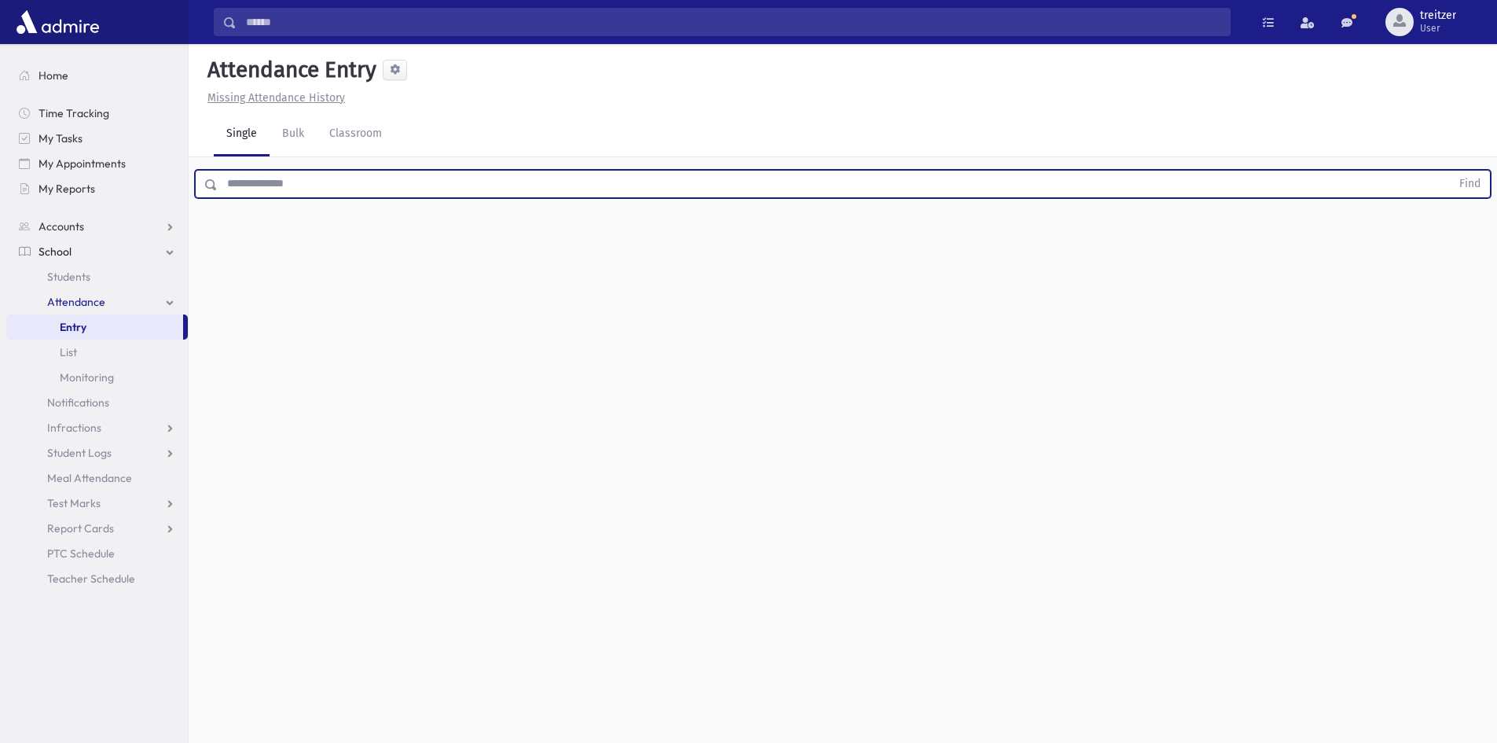
click at [375, 182] on input "text" at bounding box center [834, 184] width 1233 height 28
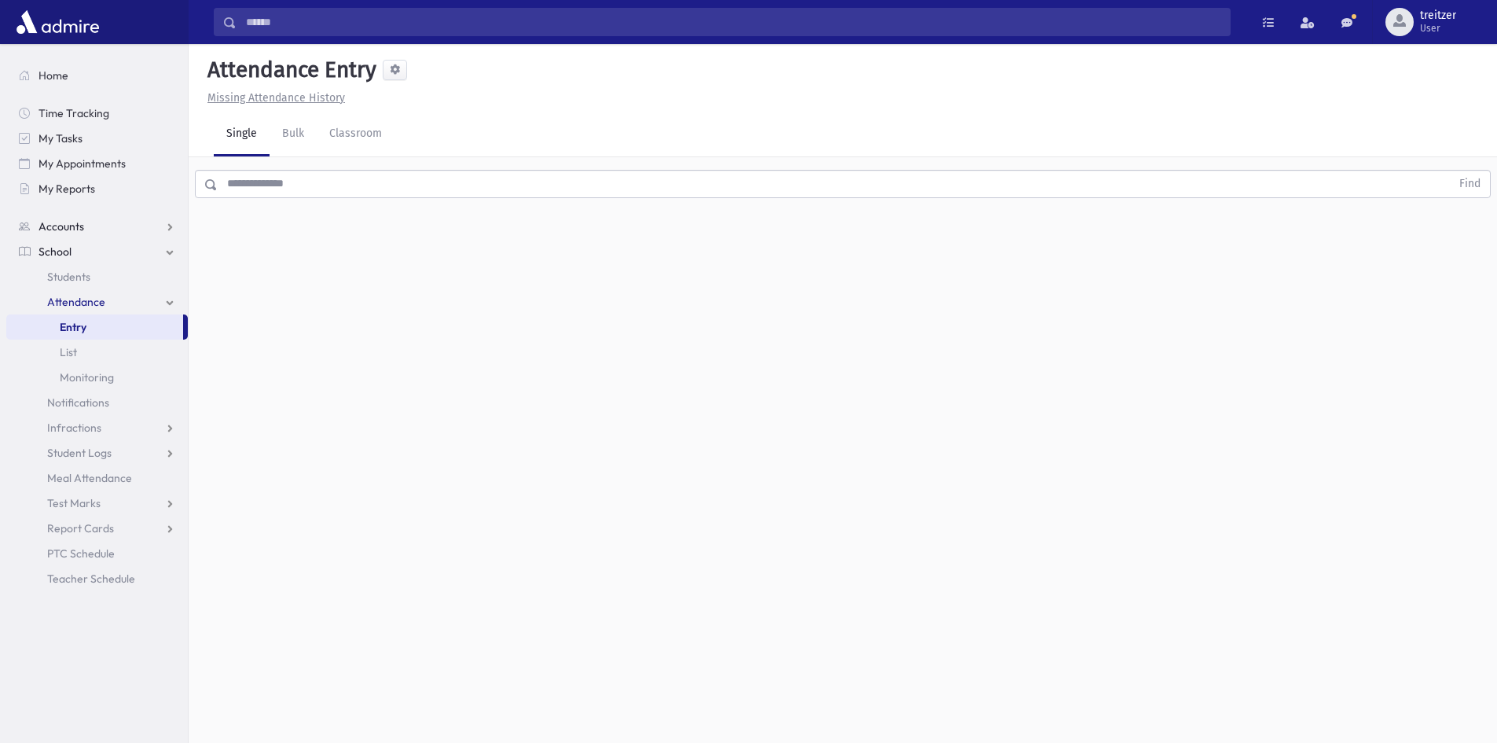
click at [84, 215] on link "Accounts" at bounding box center [97, 226] width 182 height 25
click at [62, 299] on span "School" at bounding box center [55, 302] width 33 height 14
